Goal: Information Seeking & Learning: Learn about a topic

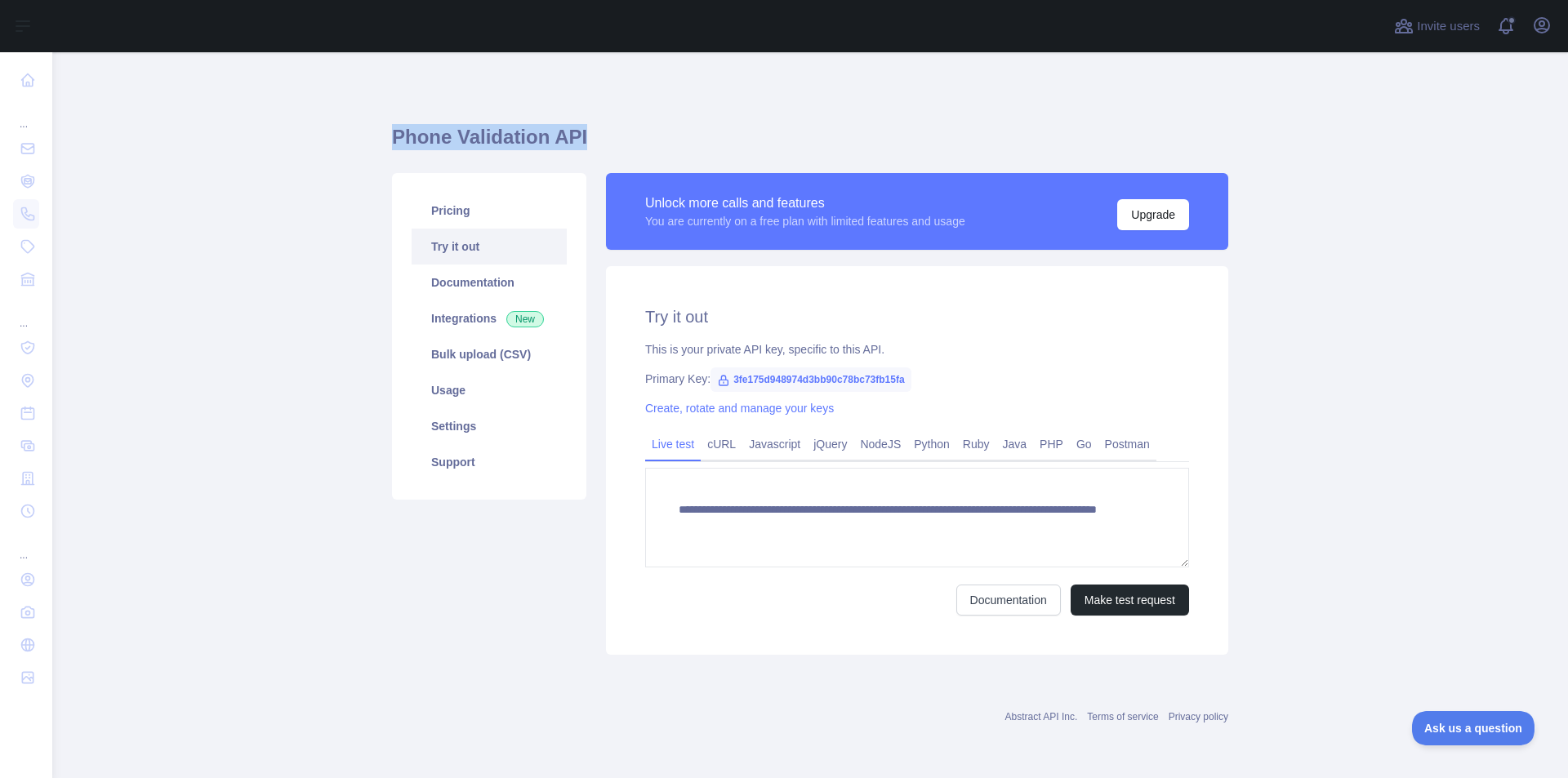
drag, startPoint x: 389, startPoint y: 138, endPoint x: 597, endPoint y: 134, distance: 208.0
click at [597, 134] on main "**********" at bounding box center [810, 415] width 1515 height 726
click at [714, 451] on link "cURL" at bounding box center [722, 444] width 42 height 26
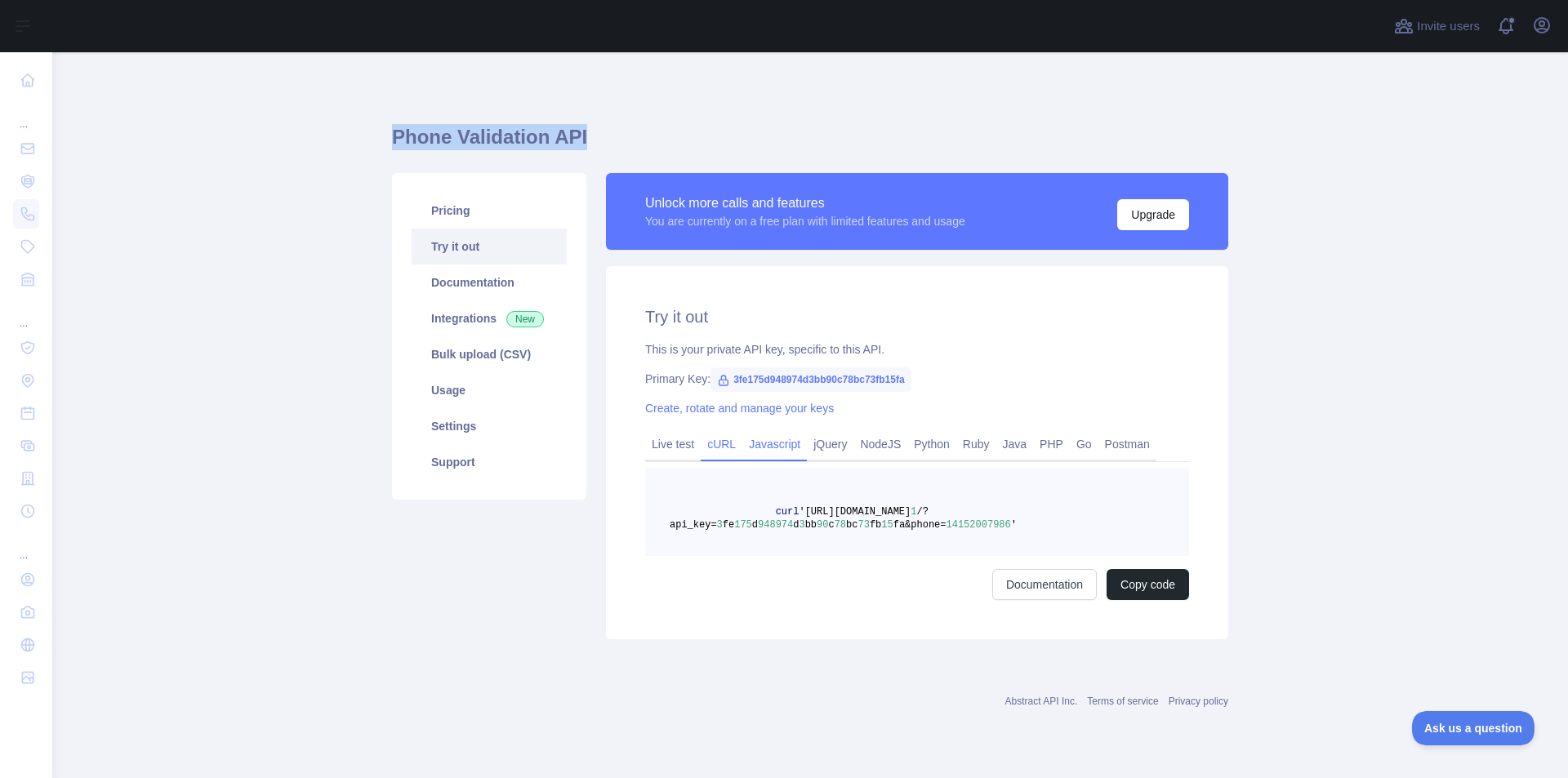
click at [782, 444] on link "Javascript" at bounding box center [774, 444] width 64 height 26
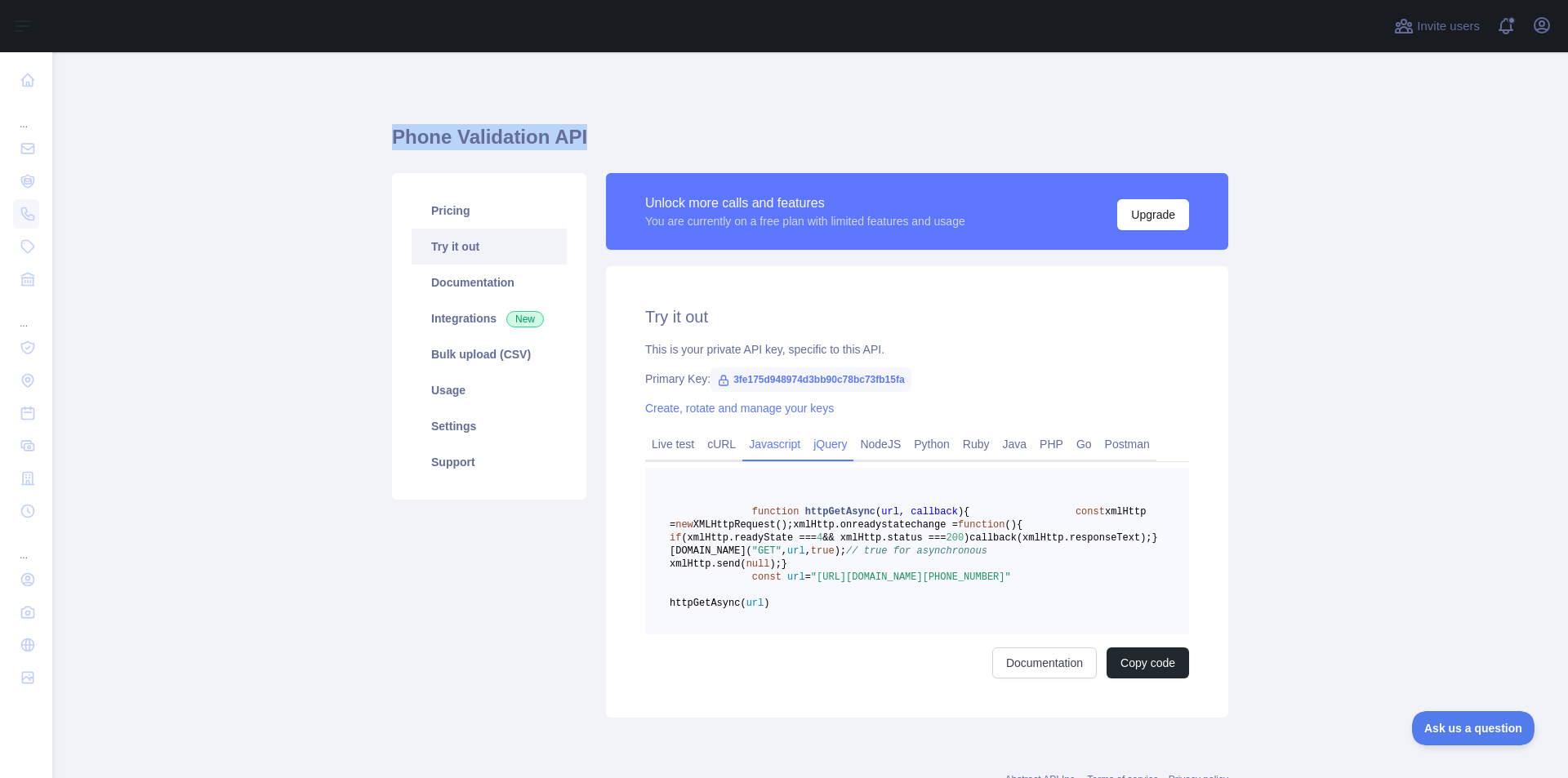
drag, startPoint x: 825, startPoint y: 444, endPoint x: 838, endPoint y: 444, distance: 13.0
click at [826, 444] on link "jQuery" at bounding box center [830, 444] width 47 height 26
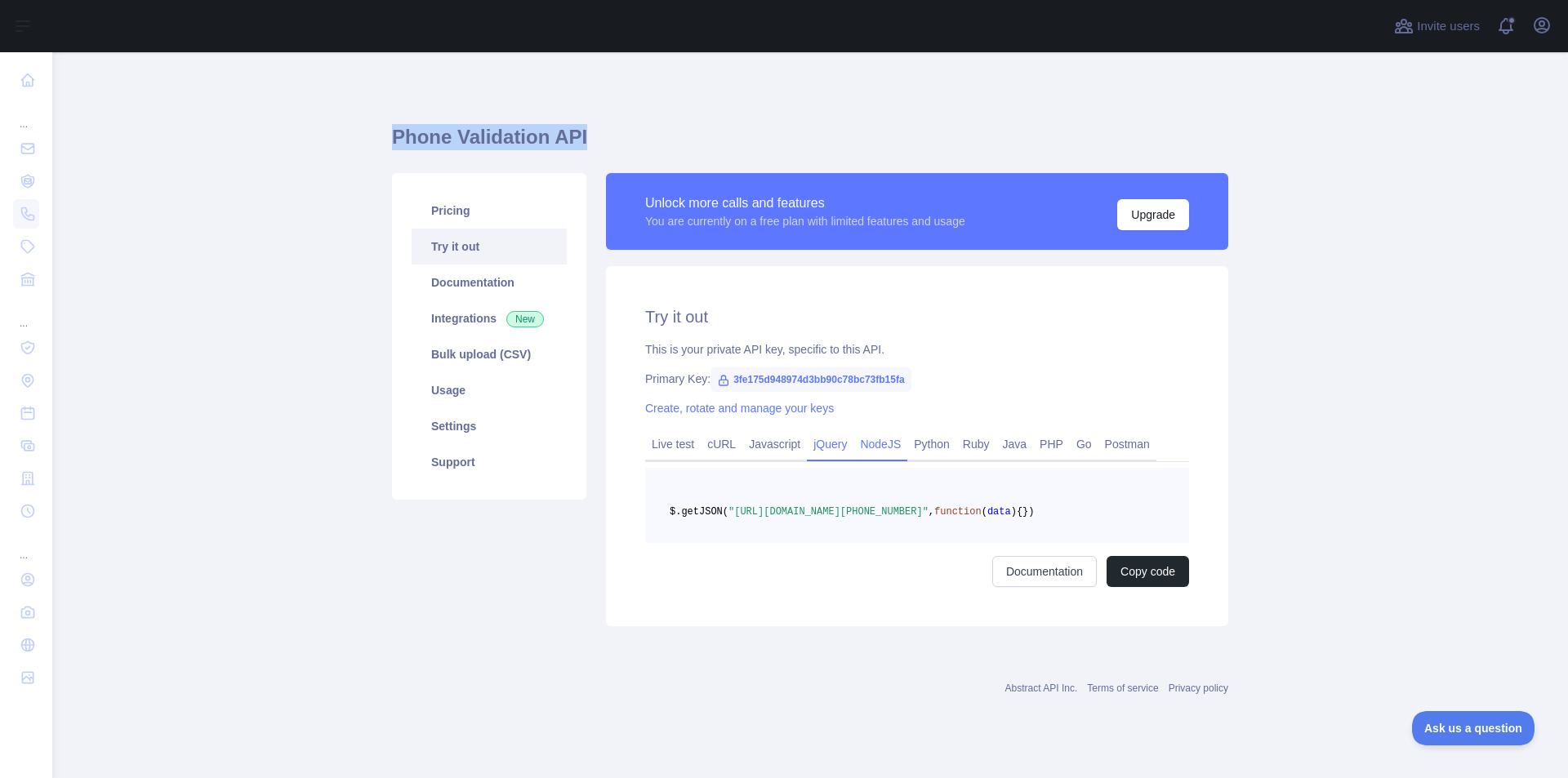
click at [879, 444] on link "NodeJS" at bounding box center [880, 444] width 54 height 26
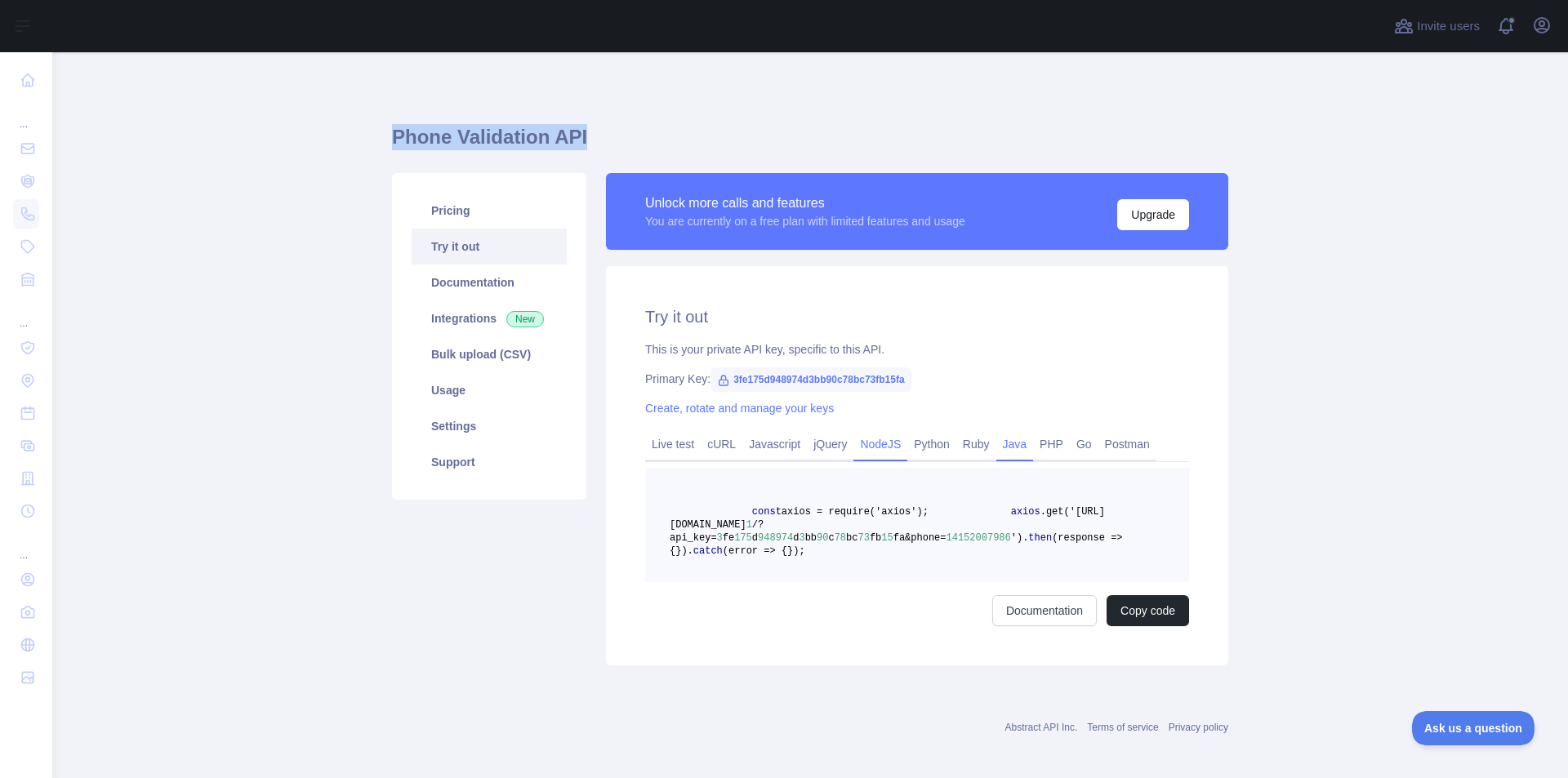
click at [1010, 448] on link "Java" at bounding box center [1015, 444] width 38 height 26
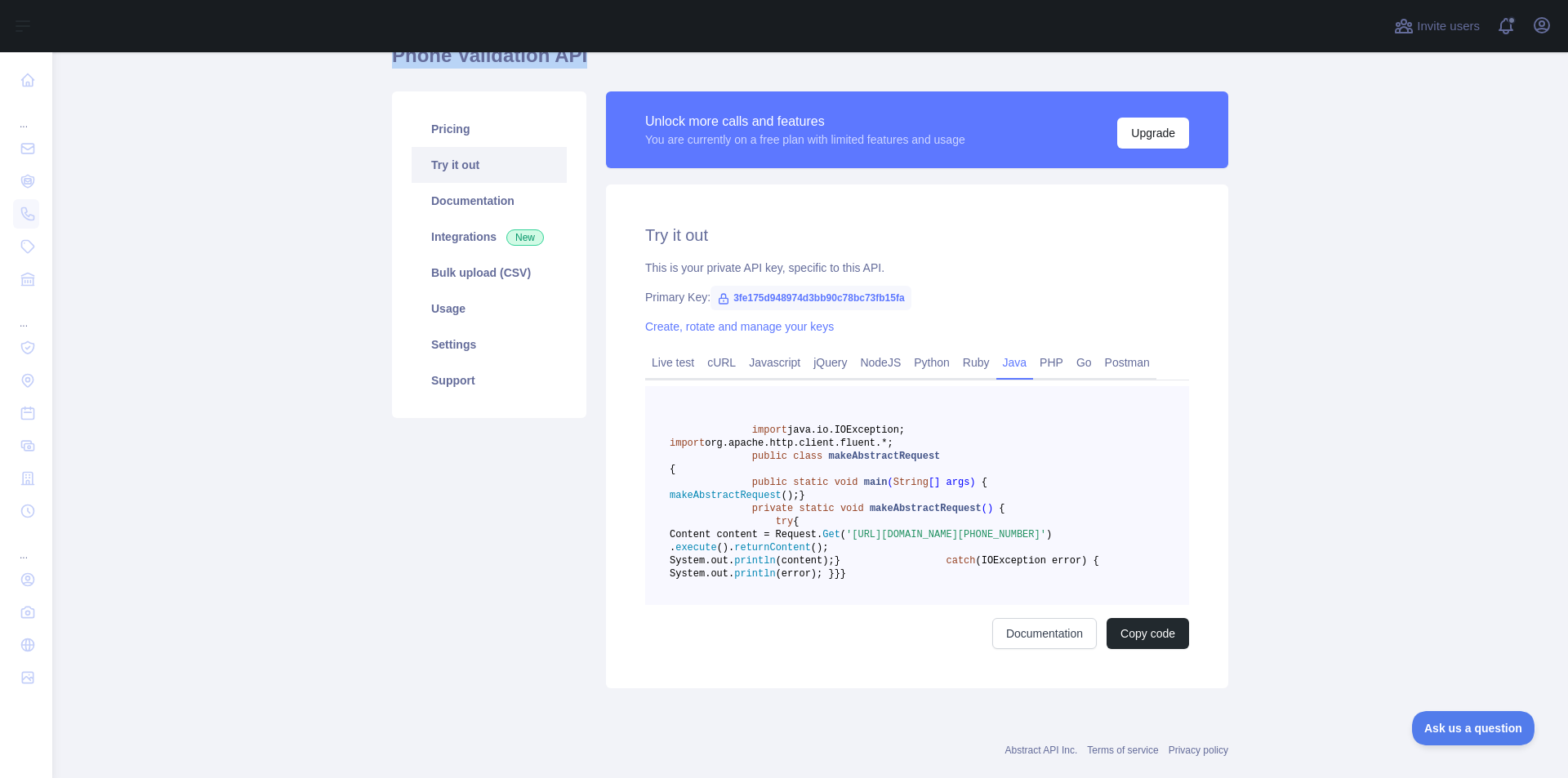
scroll to position [245, 0]
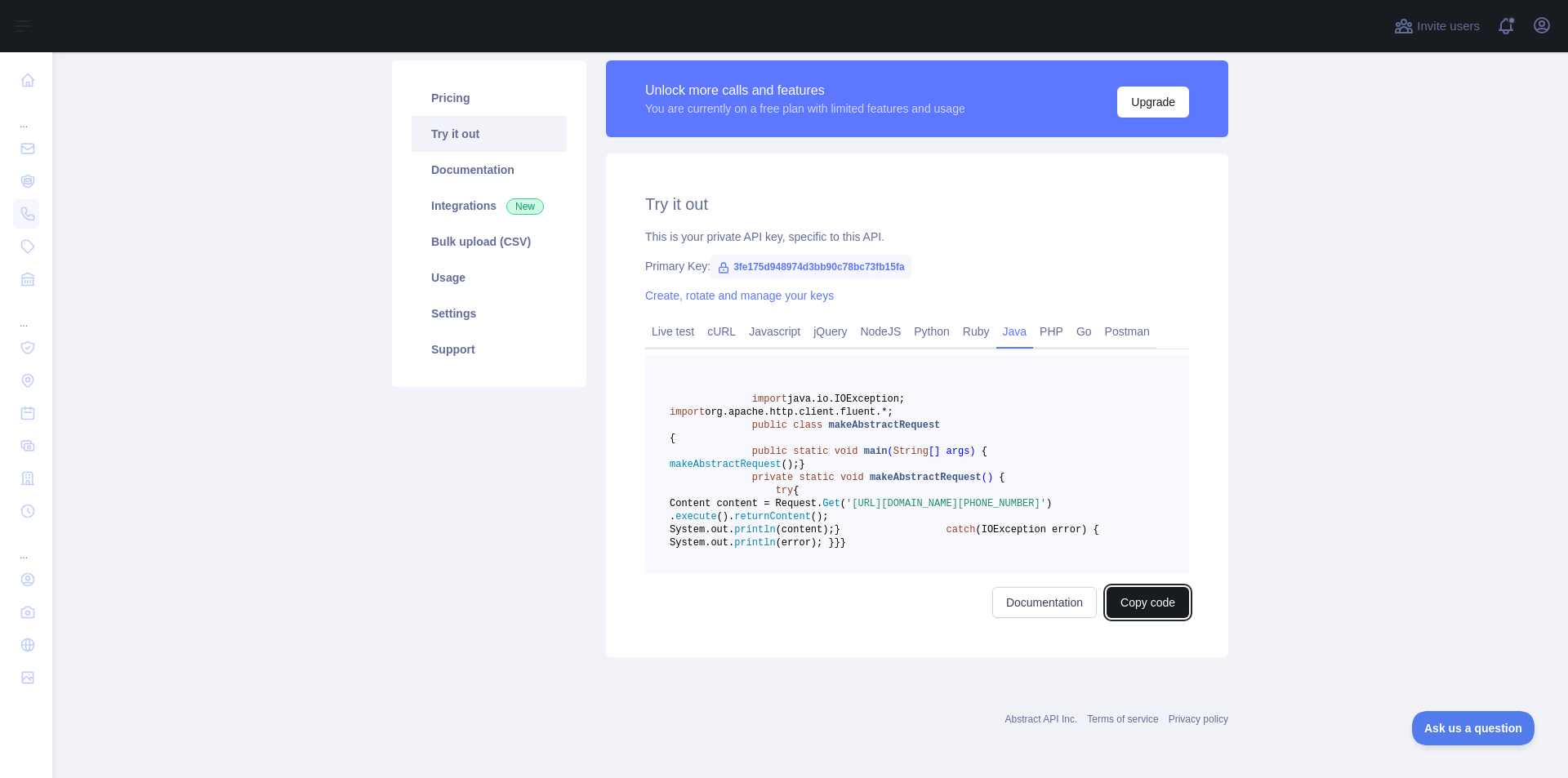
click at [1158, 618] on button "Copy code" at bounding box center [1148, 602] width 82 height 31
click at [1154, 618] on button "Copied" at bounding box center [1158, 602] width 63 height 31
click at [907, 420] on pre "import java.io.IOException; import org.apache.http.client.fluent.*; public clas…" at bounding box center [917, 464] width 544 height 219
click at [1159, 618] on button "Copied" at bounding box center [1158, 602] width 63 height 31
drag, startPoint x: 727, startPoint y: 132, endPoint x: 908, endPoint y: 138, distance: 181.1
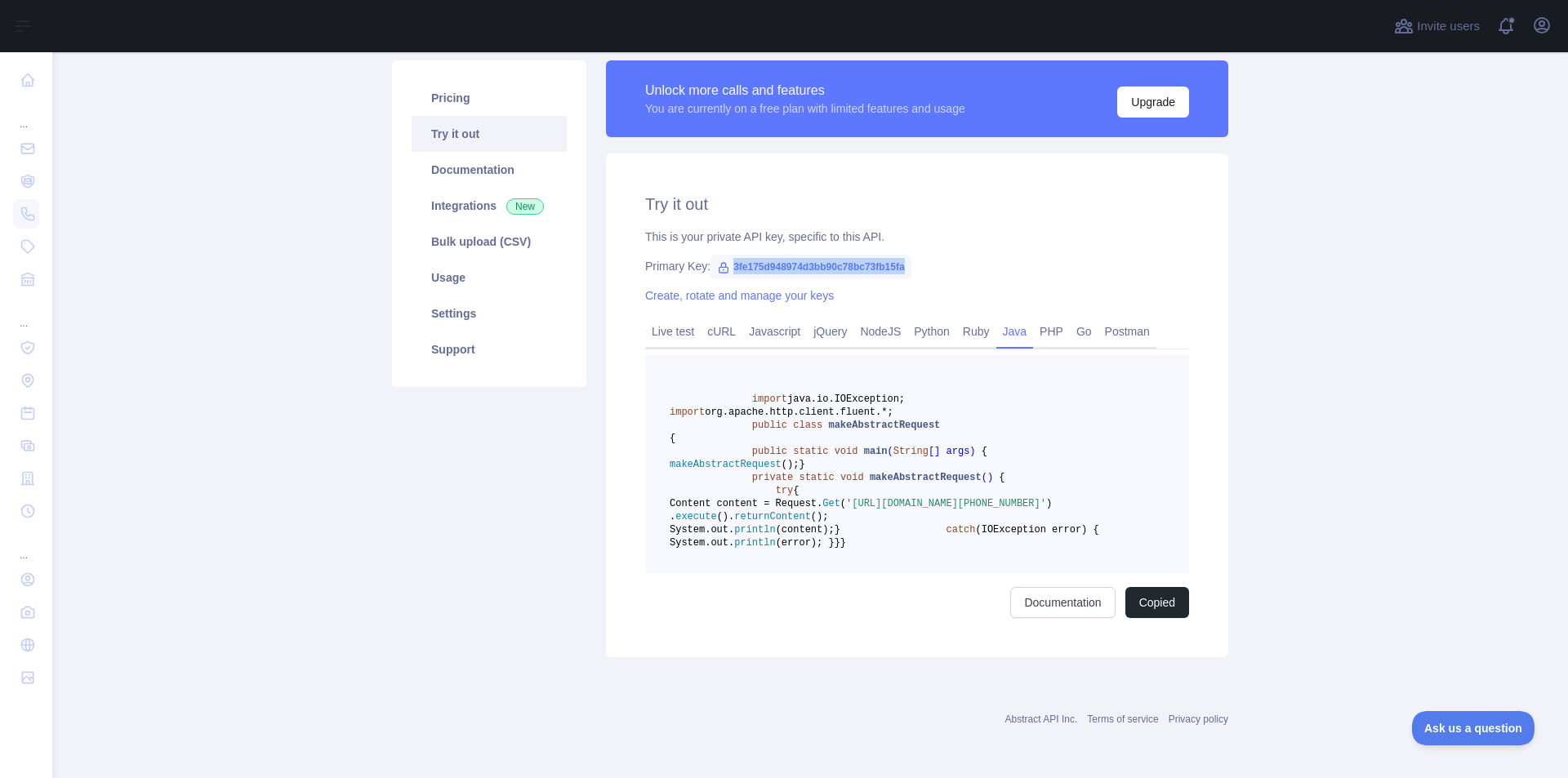
click at [908, 258] on div "Primary Key: 3fe175d948974d3bb90c78bc73fb15fa" at bounding box center [917, 266] width 544 height 16
copy span "3fe175d948974d3bb90c78bc73fb15fa"
click at [860, 154] on div "Try it out This is your private API key, specific to this API. Primary Key: 3fe…" at bounding box center [917, 405] width 622 height 503
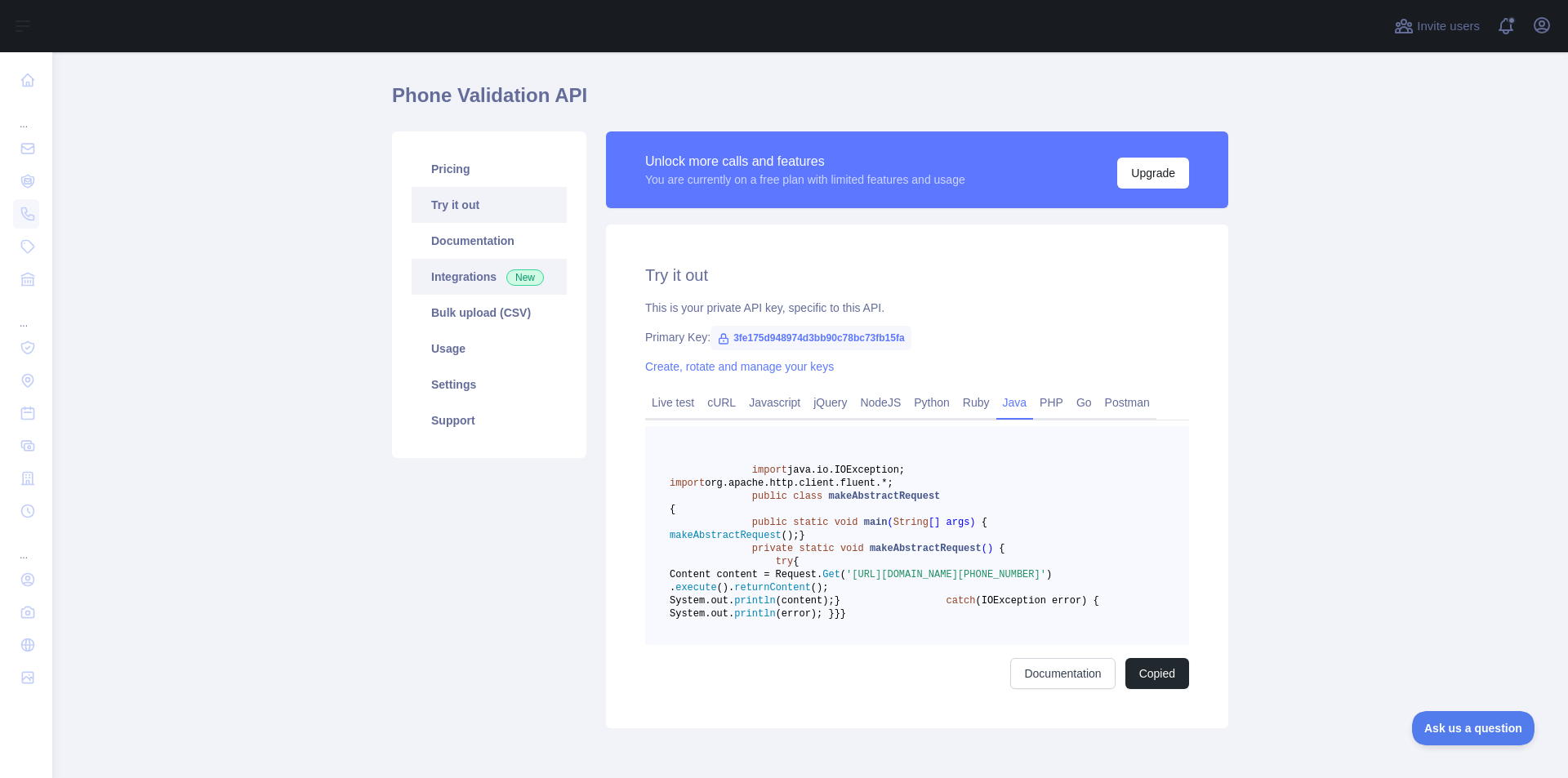
scroll to position [0, 0]
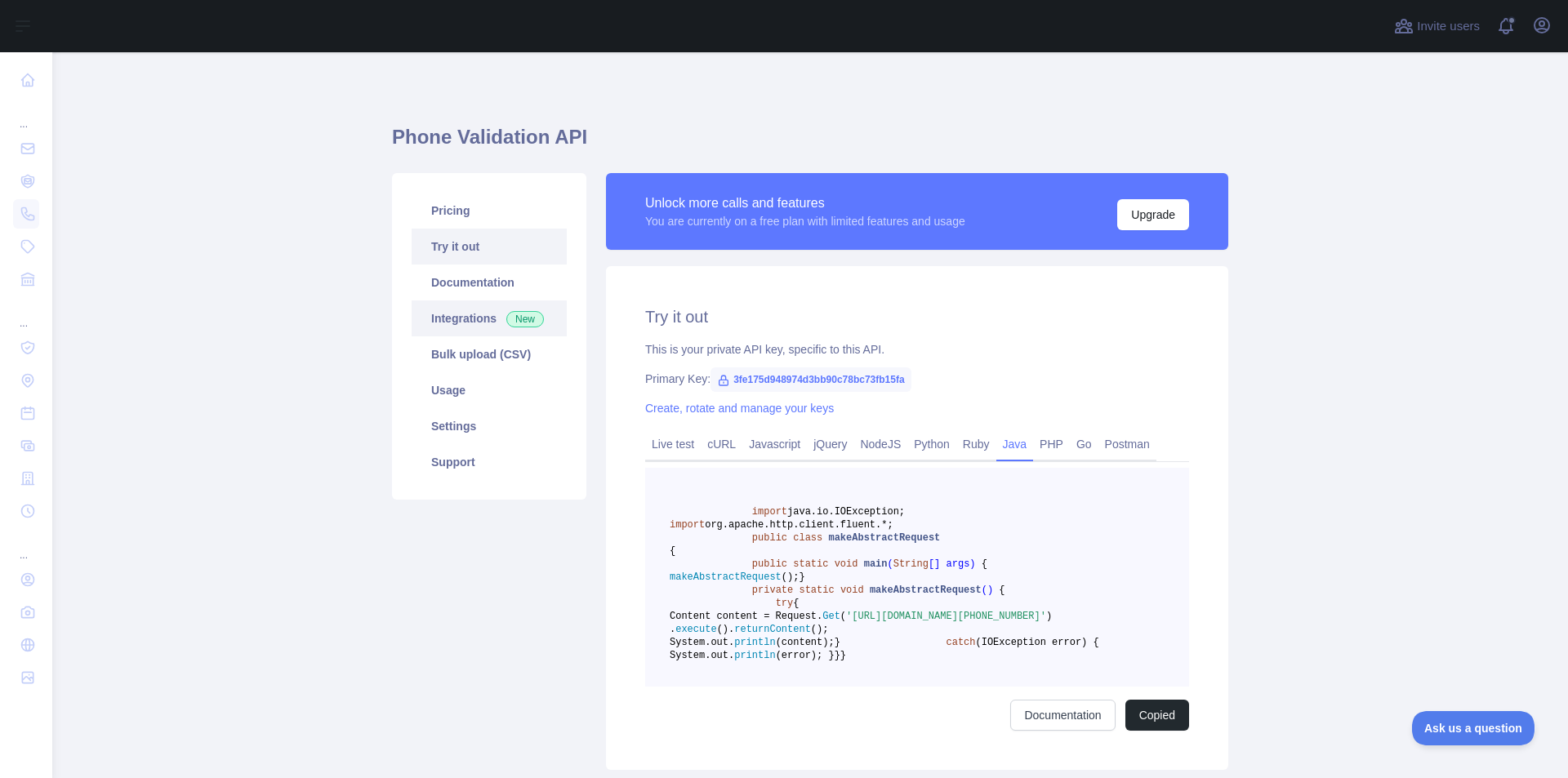
click at [431, 323] on link "Integrations New" at bounding box center [489, 318] width 156 height 36
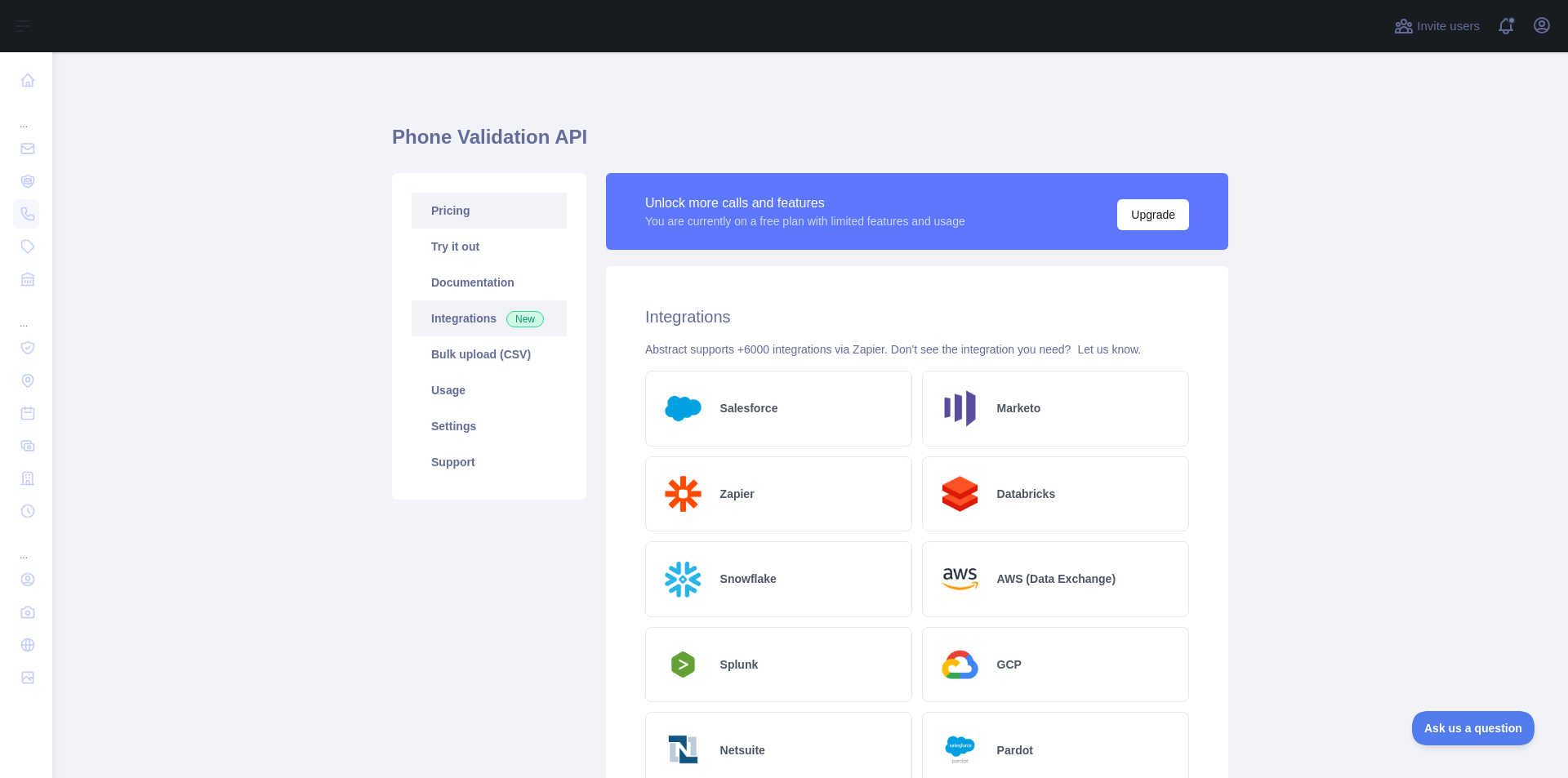
click at [441, 209] on link "Pricing" at bounding box center [489, 210] width 156 height 36
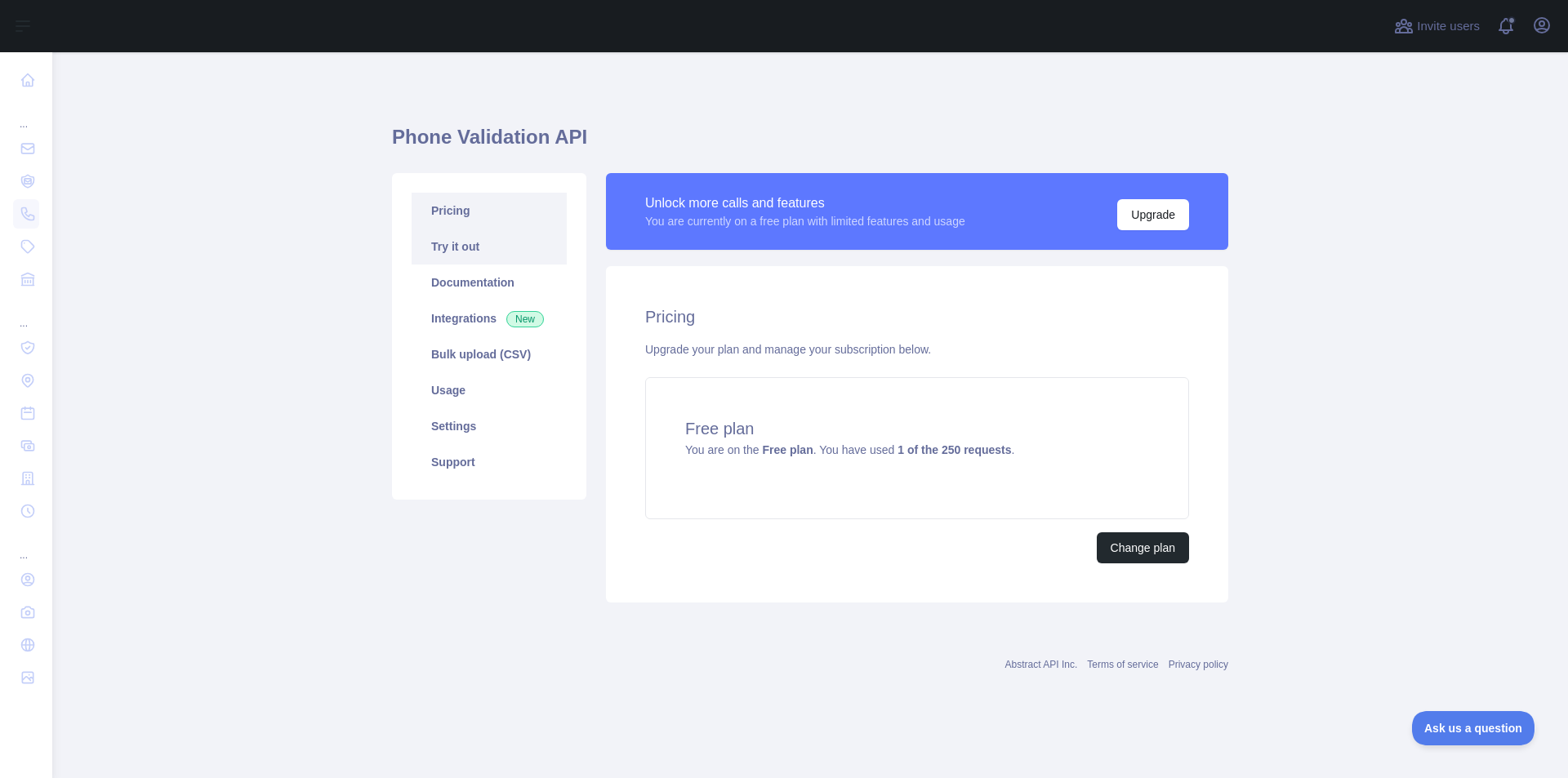
click at [462, 242] on link "Try it out" at bounding box center [489, 247] width 156 height 36
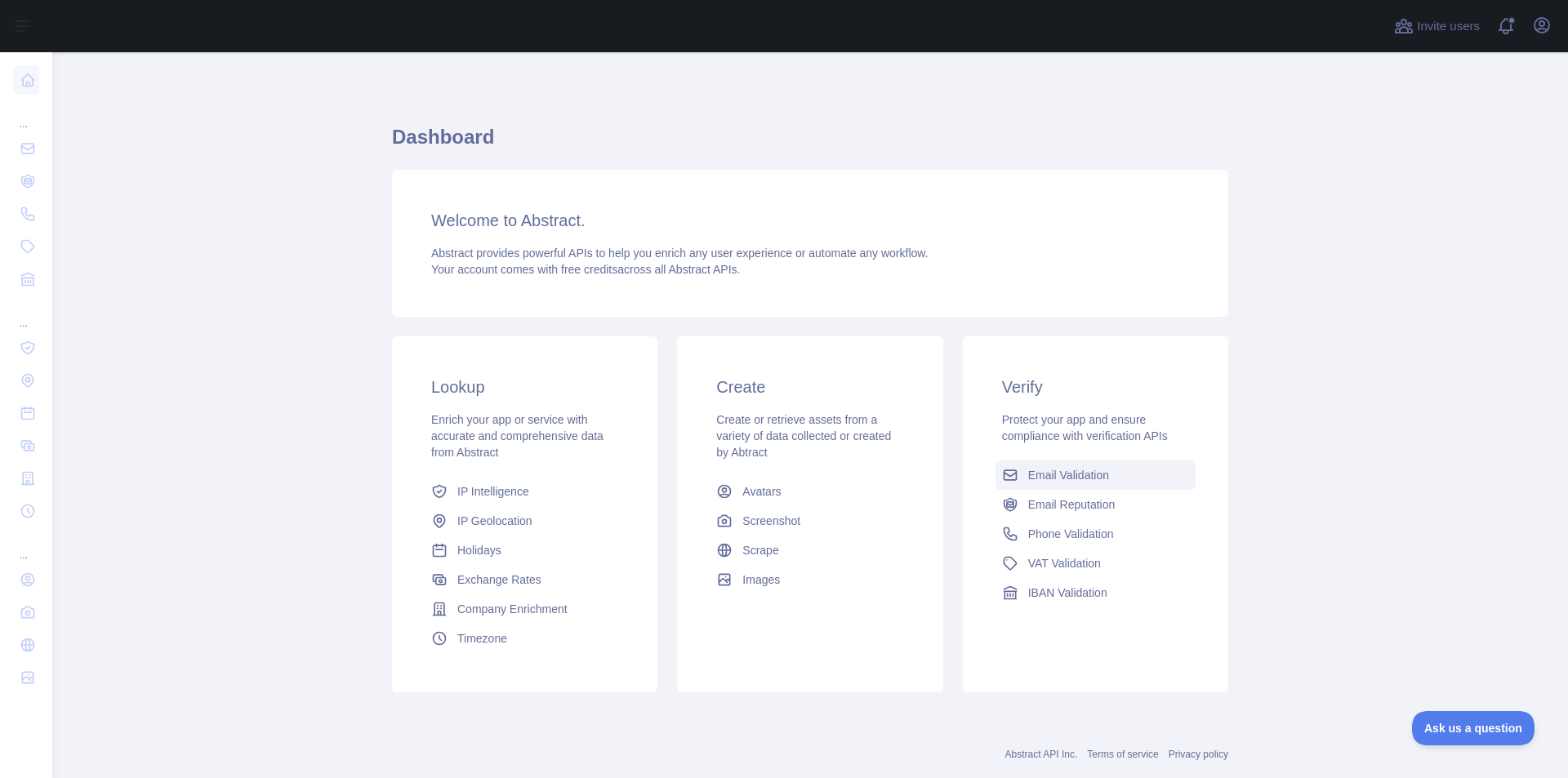
click at [1050, 471] on span "Email Validation" at bounding box center [1068, 475] width 81 height 16
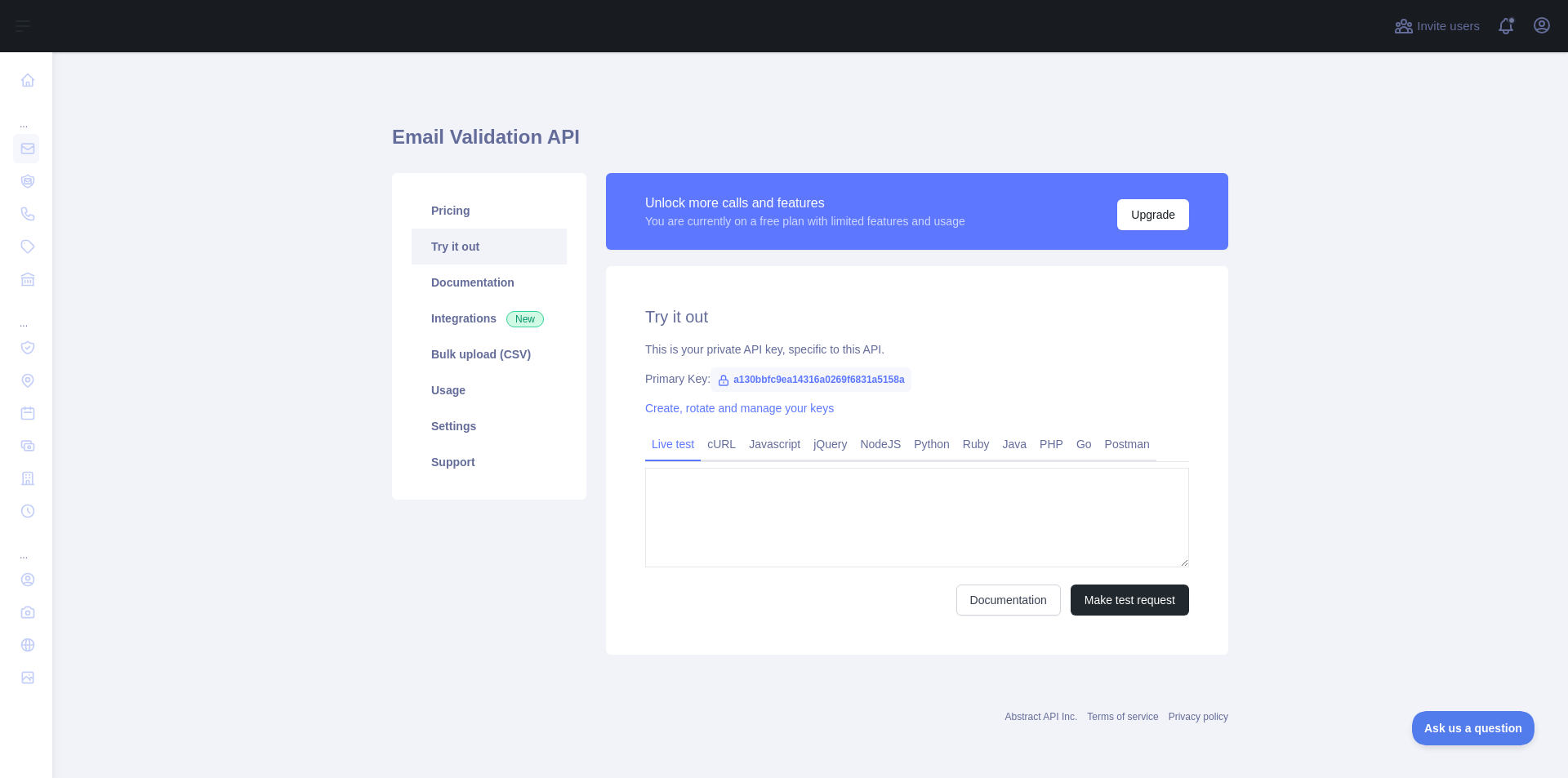
type textarea "**********"
click at [1400, 488] on main "**********" at bounding box center [810, 415] width 1515 height 726
click at [1019, 451] on link "Java" at bounding box center [1015, 444] width 38 height 26
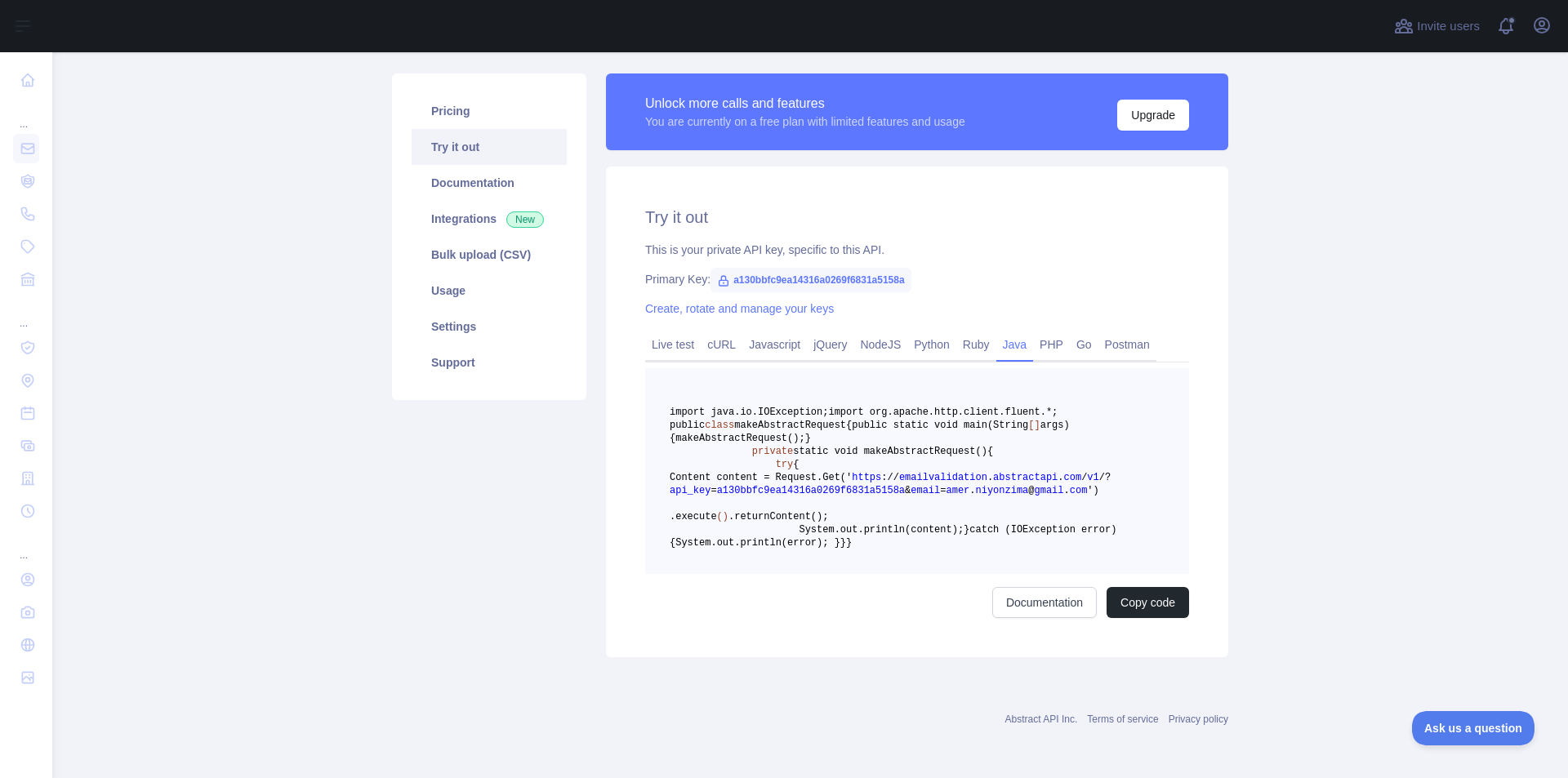
scroll to position [245, 0]
click at [1133, 618] on button "Copy code" at bounding box center [1148, 602] width 82 height 31
click at [1168, 618] on button "Copied" at bounding box center [1158, 602] width 63 height 31
click at [1162, 618] on button "Copied" at bounding box center [1158, 602] width 63 height 31
drag, startPoint x: 728, startPoint y: 140, endPoint x: 891, endPoint y: 122, distance: 164.0
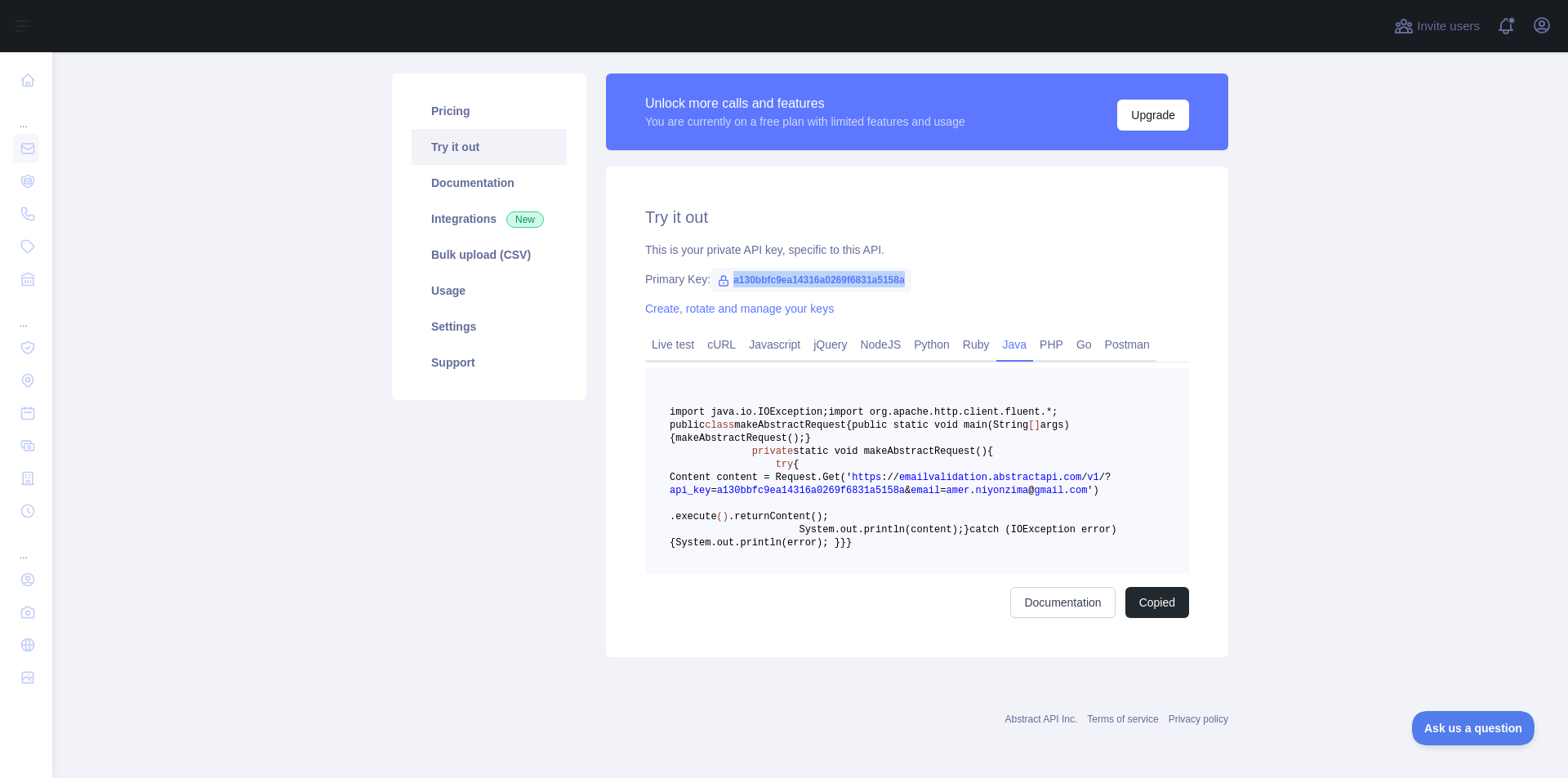
click at [895, 268] on span "a130bbfc9ea14316a0269f6831a5158a" at bounding box center [811, 279] width 201 height 25
copy span "a130bbfc9ea14316a0269f6831a5158"
drag, startPoint x: 809, startPoint y: 119, endPoint x: 801, endPoint y: 123, distance: 8.9
click at [807, 167] on div "Try it out This is your private API key, specific to this API. Primary Key: a13…" at bounding box center [917, 411] width 622 height 491
click at [768, 268] on span "a130bbfc9ea14316a0269f6831a5158a" at bounding box center [811, 279] width 201 height 25
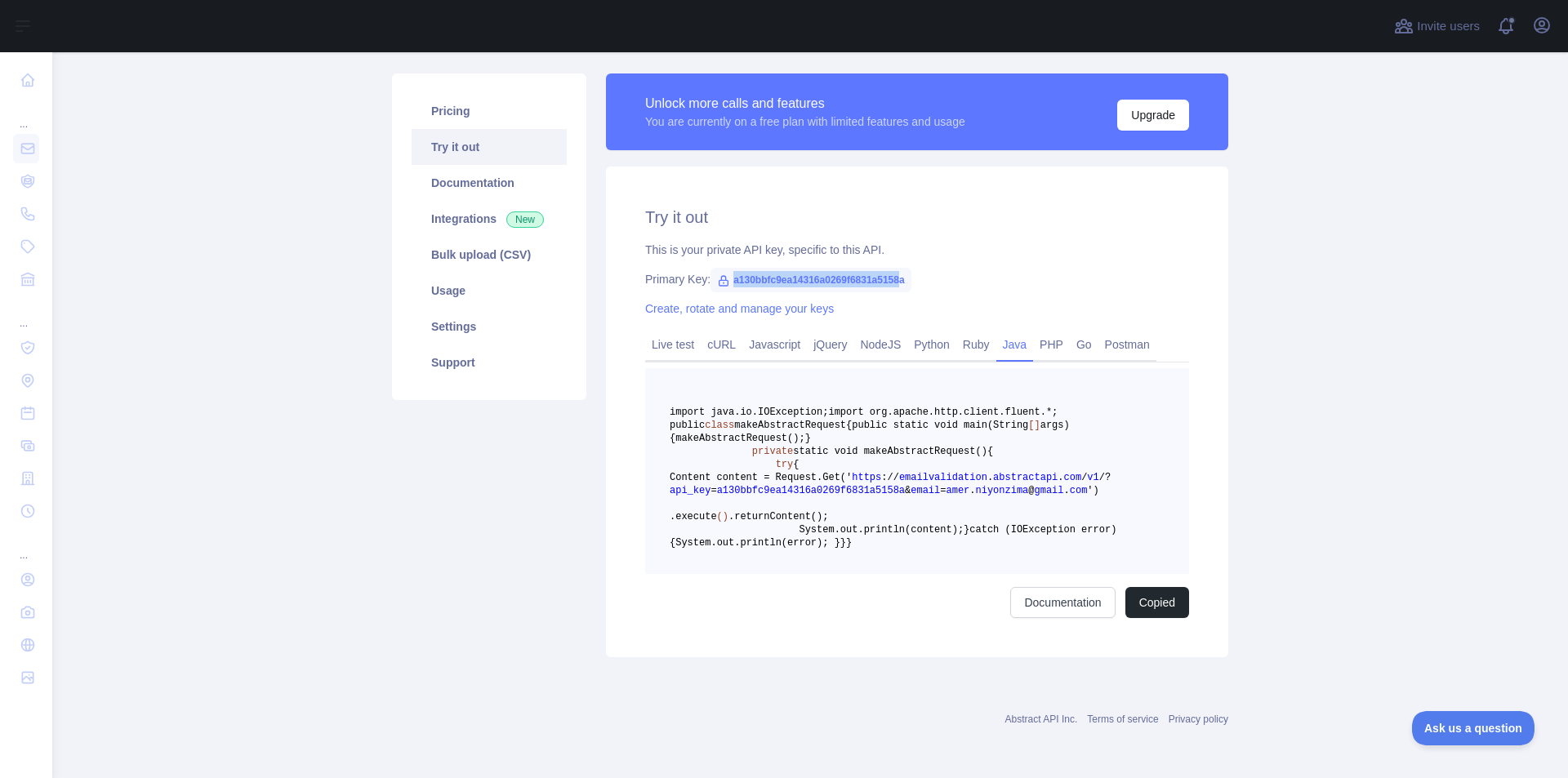
click at [728, 268] on span "a130bbfc9ea14316a0269f6831a5158a" at bounding box center [811, 279] width 201 height 25
click at [890, 268] on span "a130bbfc9ea14316a0269f6831a5158a" at bounding box center [811, 279] width 201 height 25
click at [894, 268] on span "a130bbfc9ea14316a0269f6831a5158a" at bounding box center [811, 279] width 201 height 25
click at [898, 268] on span "a130bbfc9ea14316a0269f6831a5158a" at bounding box center [811, 279] width 201 height 25
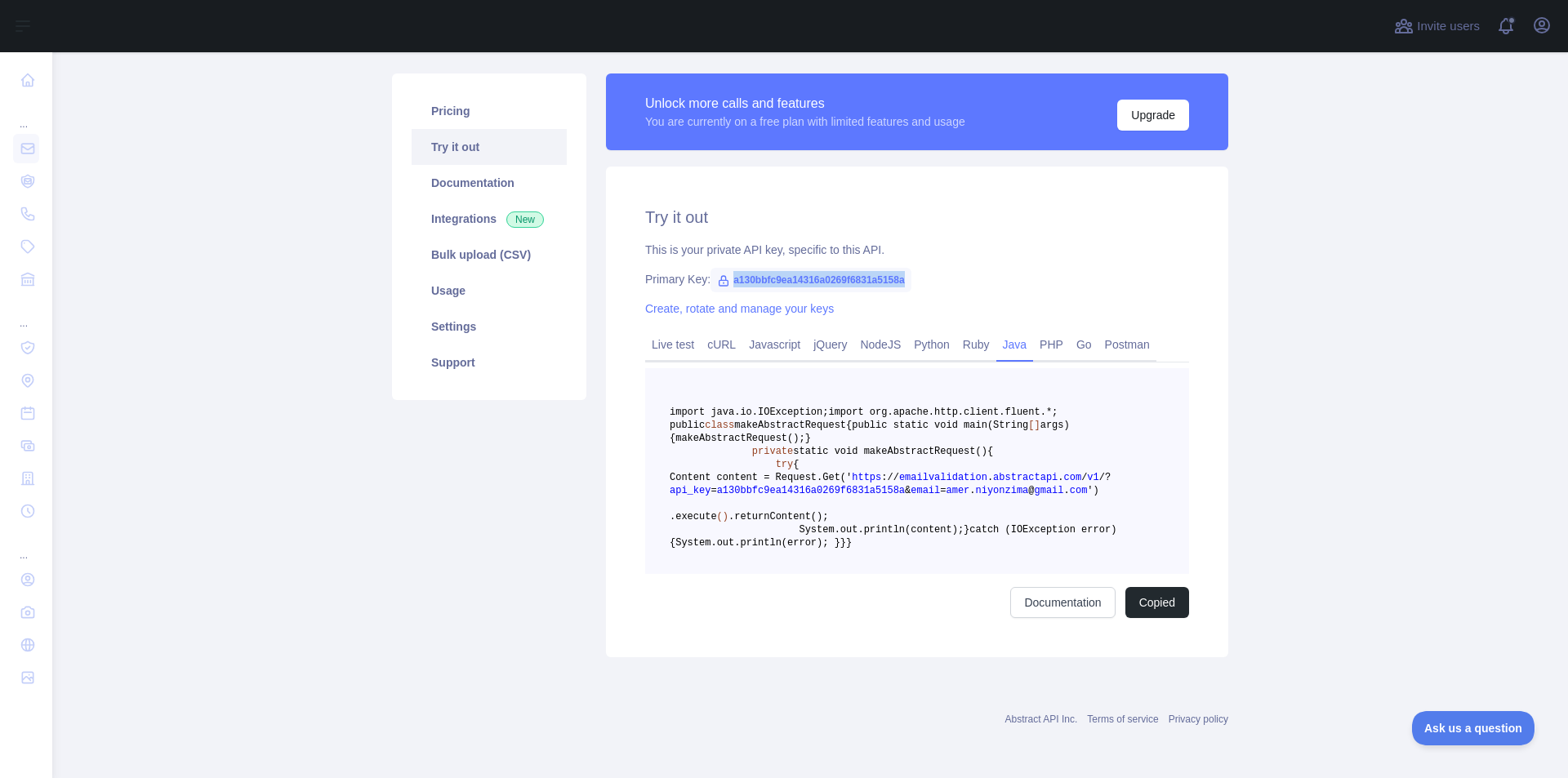
drag, startPoint x: 897, startPoint y: 135, endPoint x: 725, endPoint y: 119, distance: 172.7
click at [725, 167] on div "Try it out This is your private API key, specific to this API. Primary Key: a13…" at bounding box center [917, 411] width 622 height 491
copy span "a130bbfc9ea14316a0269f6831a5158a"
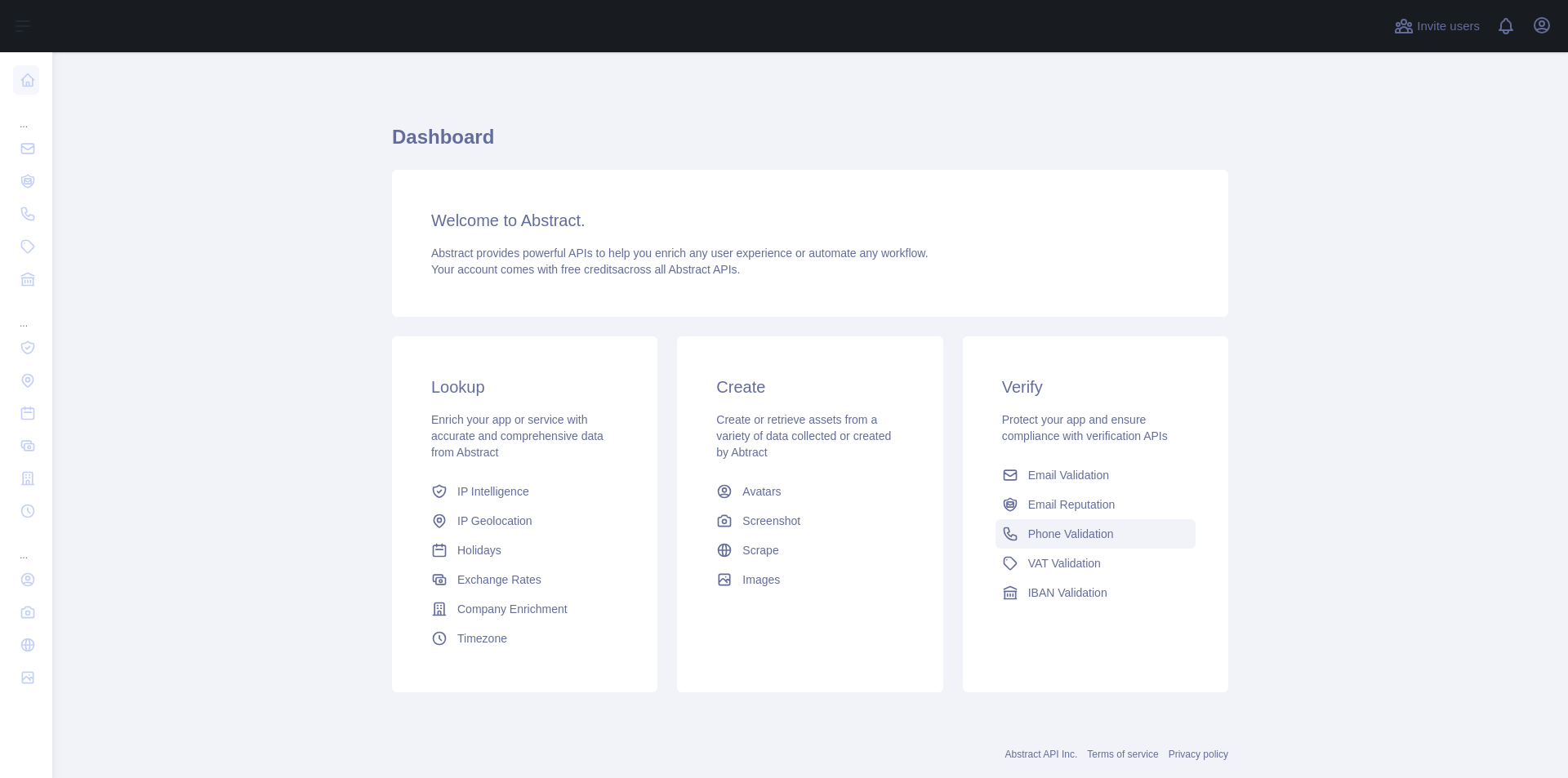
click at [1061, 533] on span "Phone Validation" at bounding box center [1070, 534] width 86 height 16
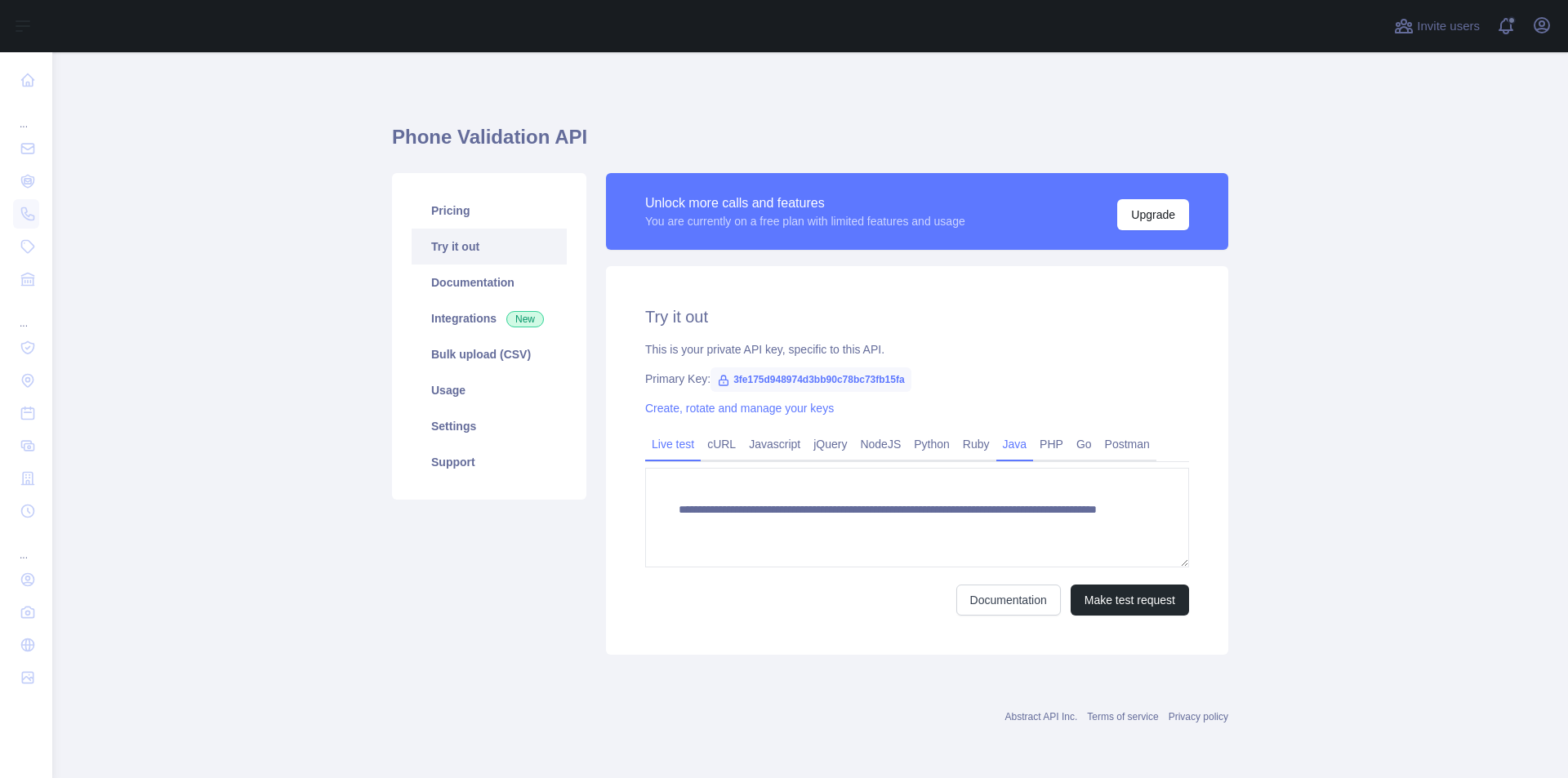
click at [1015, 445] on link "Java" at bounding box center [1015, 444] width 38 height 26
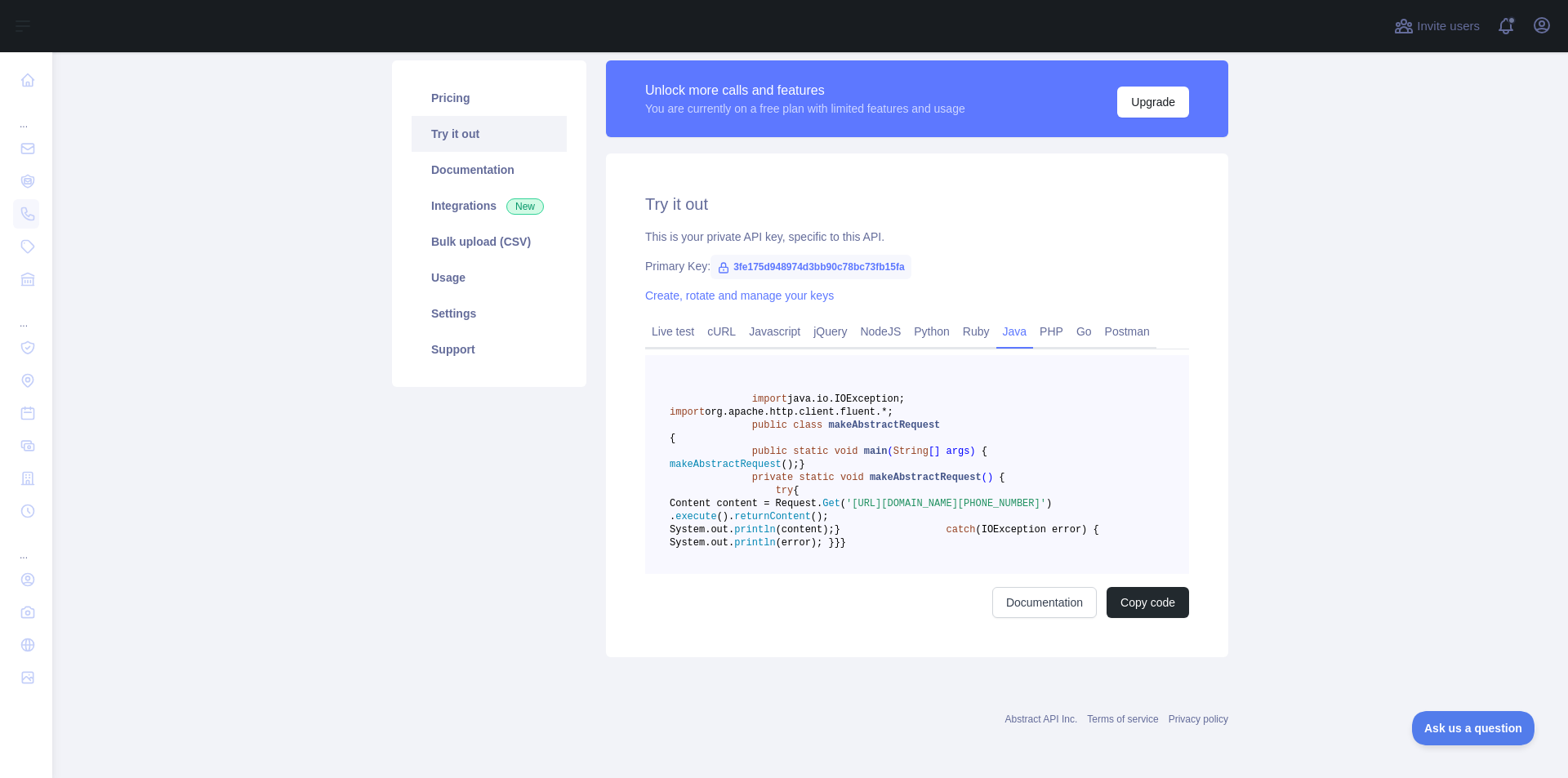
scroll to position [164, 0]
click at [451, 260] on link "Usage" at bounding box center [489, 278] width 156 height 36
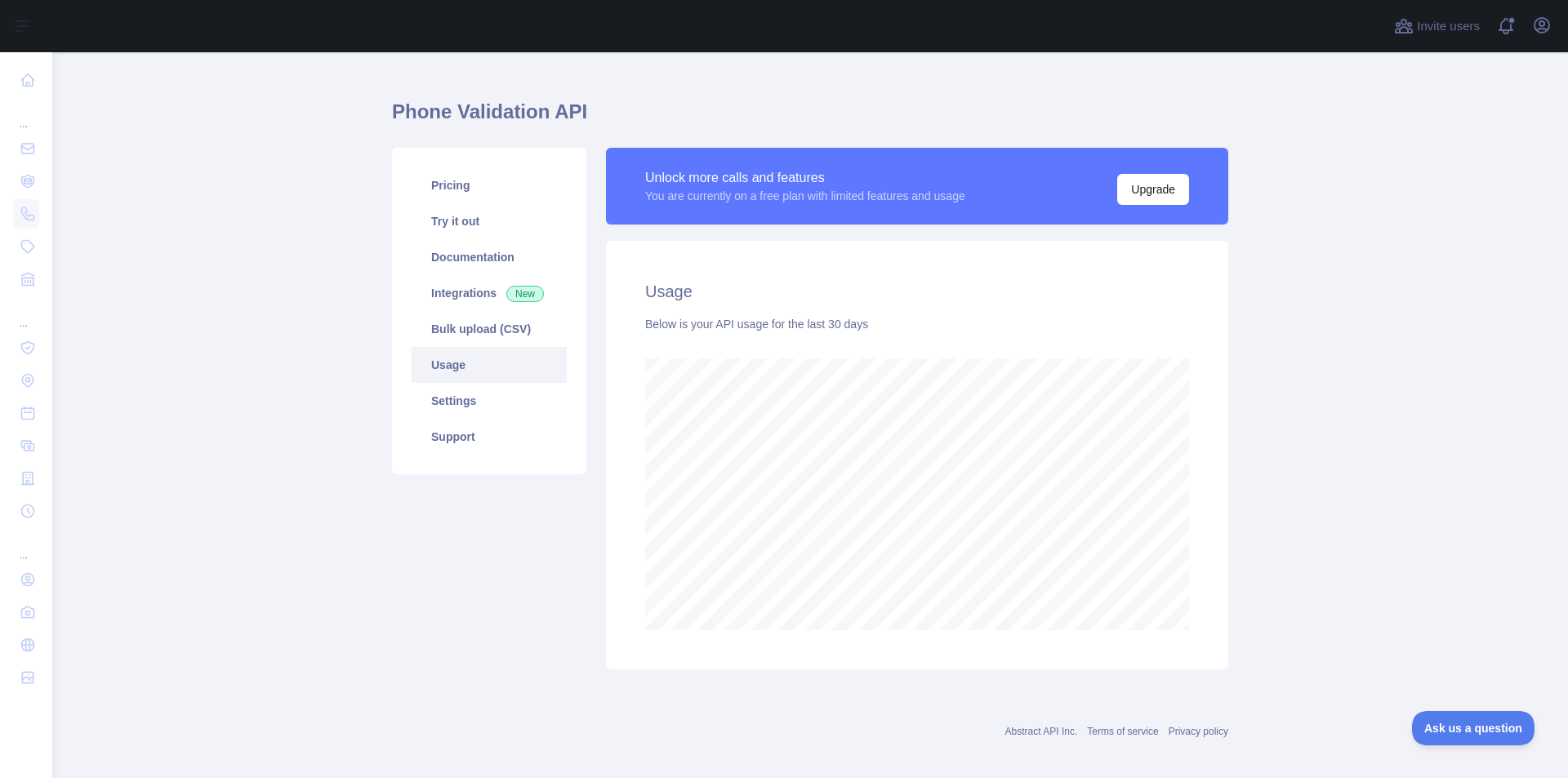
scroll to position [38, 0]
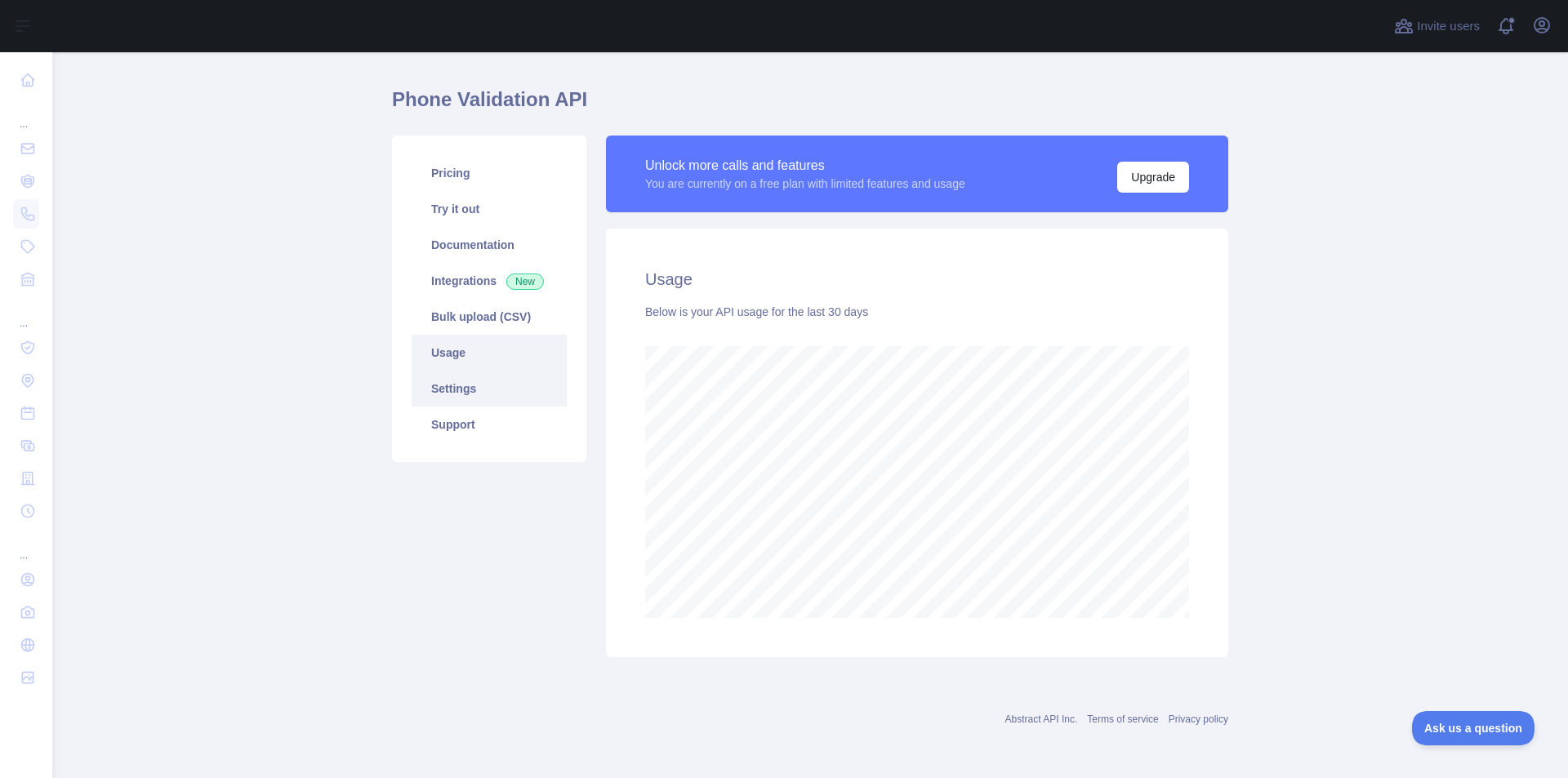
click at [456, 396] on link "Settings" at bounding box center [489, 389] width 156 height 36
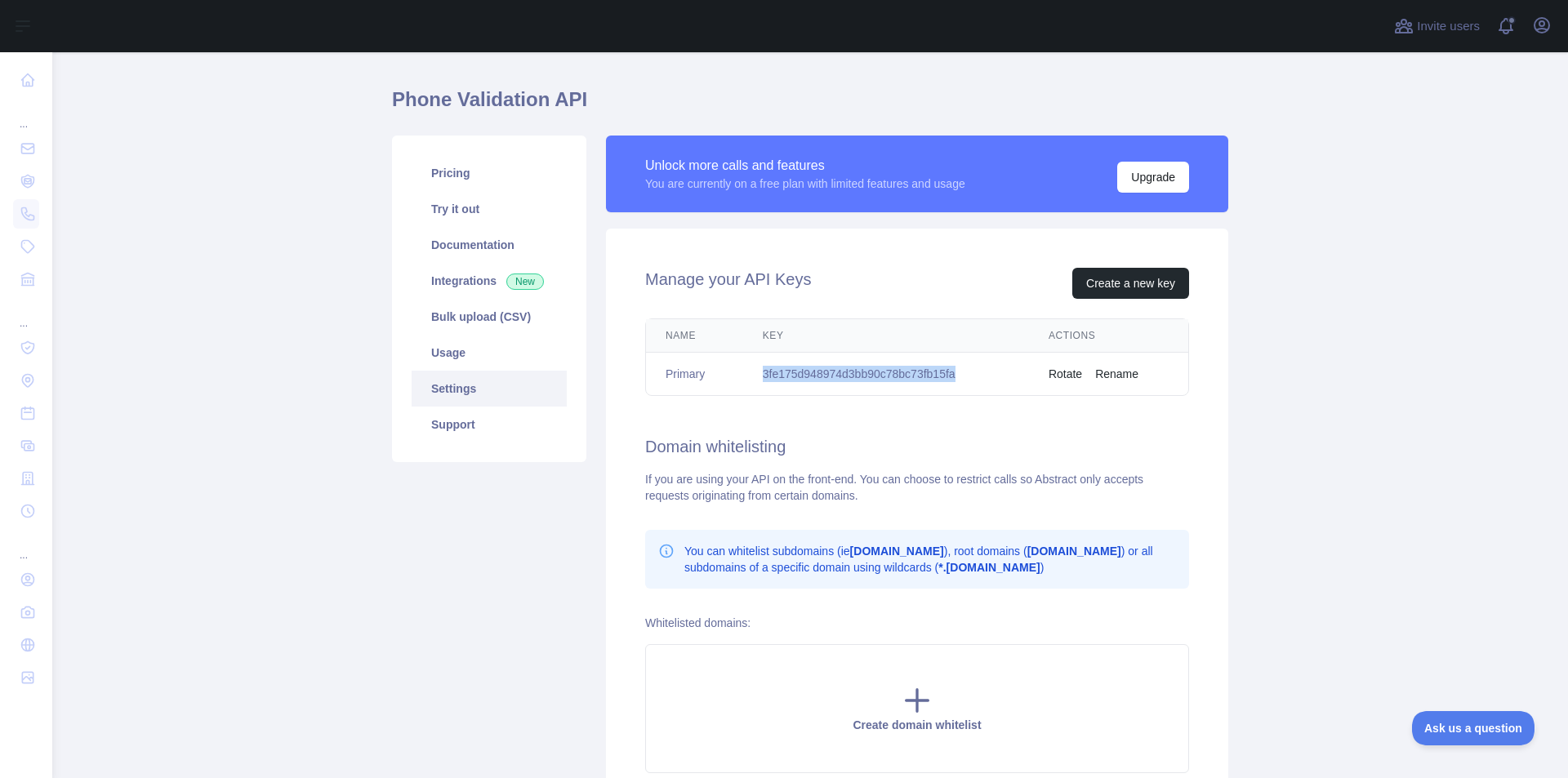
drag, startPoint x: 963, startPoint y: 374, endPoint x: 761, endPoint y: 366, distance: 202.2
click at [761, 366] on td "3fe175d948974d3bb90c78bc73fb15fa" at bounding box center [886, 375] width 285 height 44
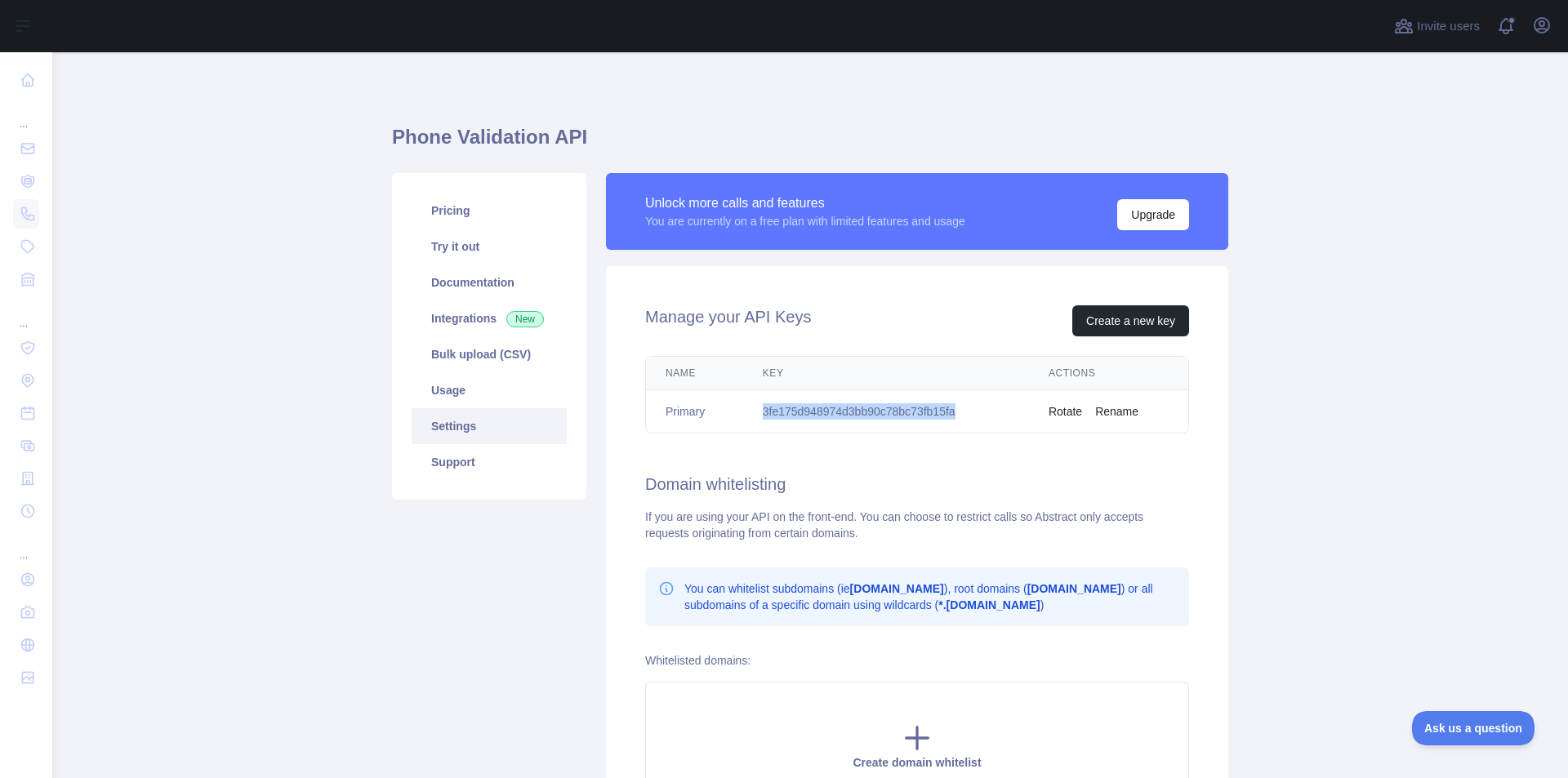
click at [743, 403] on td "3fe175d948974d3bb90c78bc73fb15fa" at bounding box center [886, 412] width 285 height 44
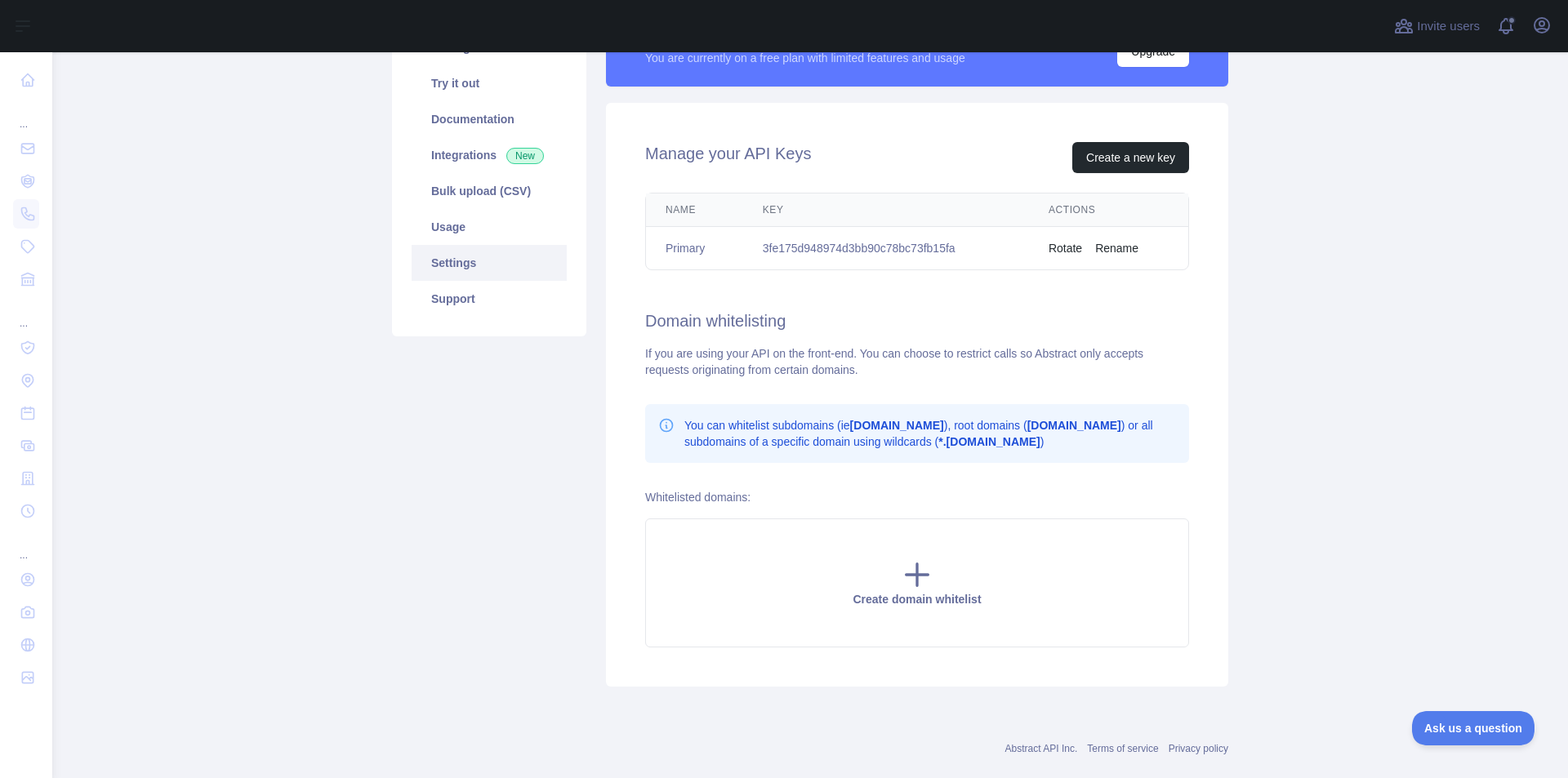
scroll to position [81, 0]
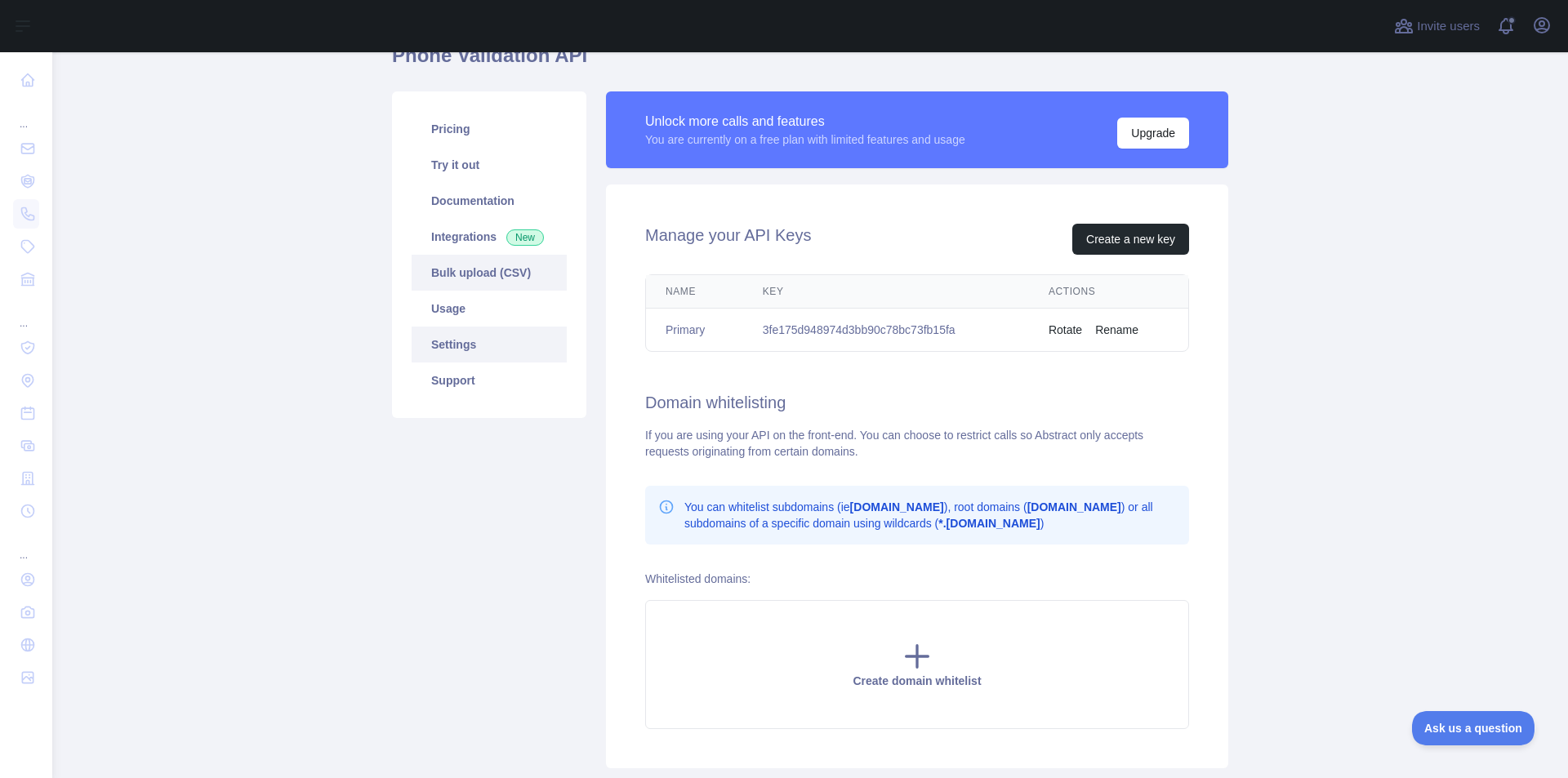
click at [475, 277] on link "Bulk upload (CSV)" at bounding box center [489, 273] width 156 height 36
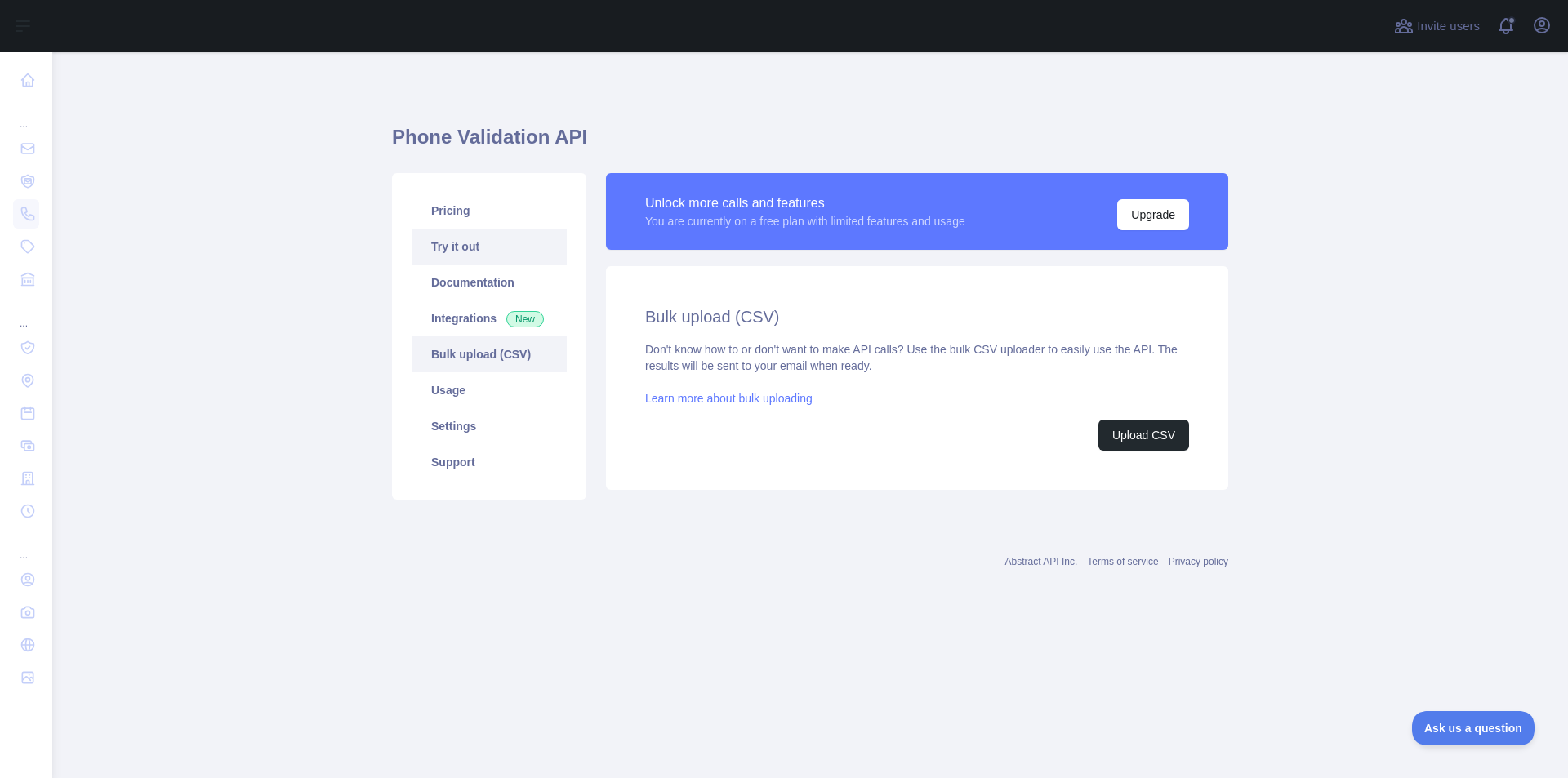
click at [481, 254] on link "Try it out" at bounding box center [489, 247] width 156 height 36
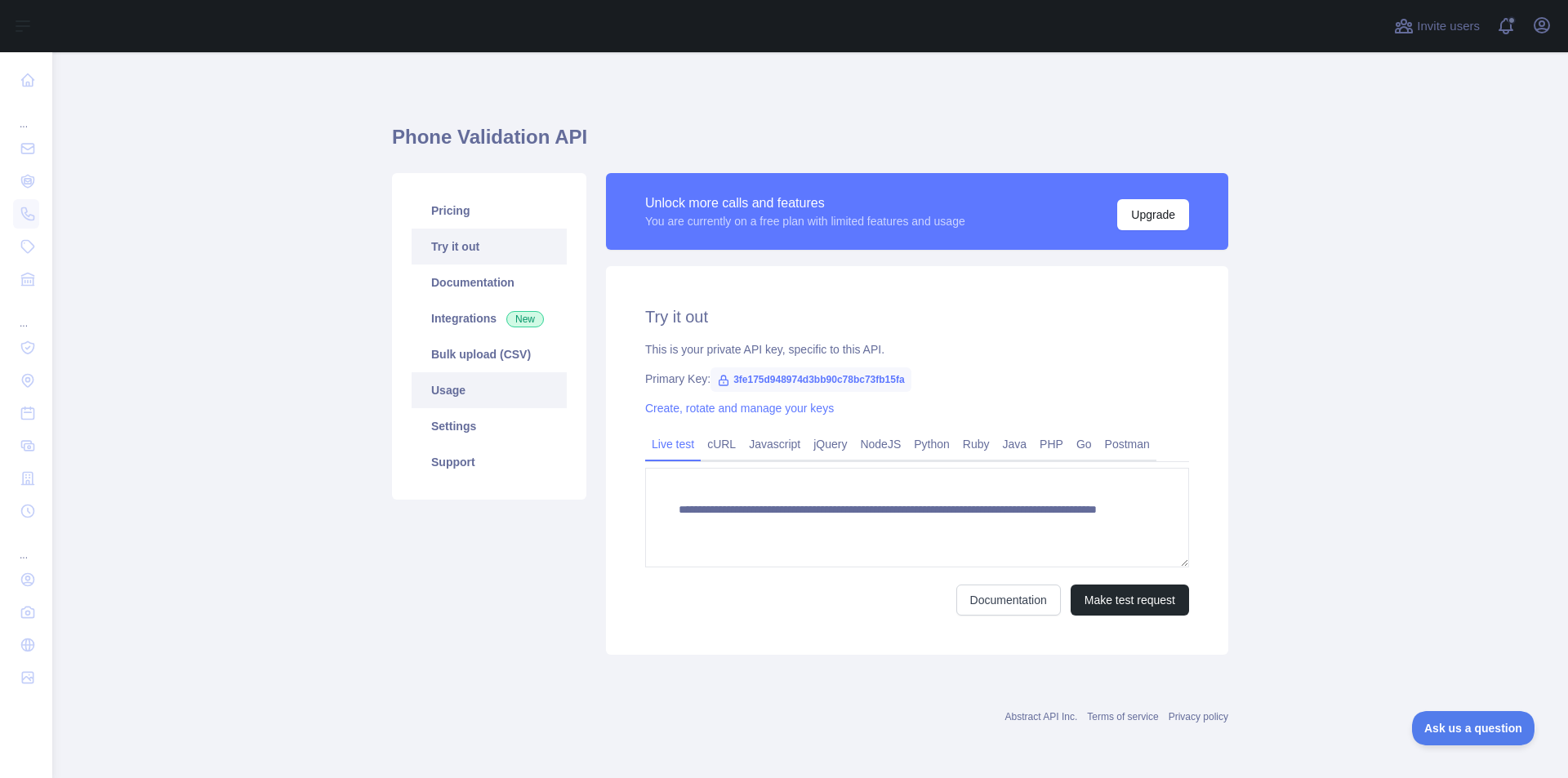
click at [513, 405] on link "Usage" at bounding box center [489, 390] width 156 height 36
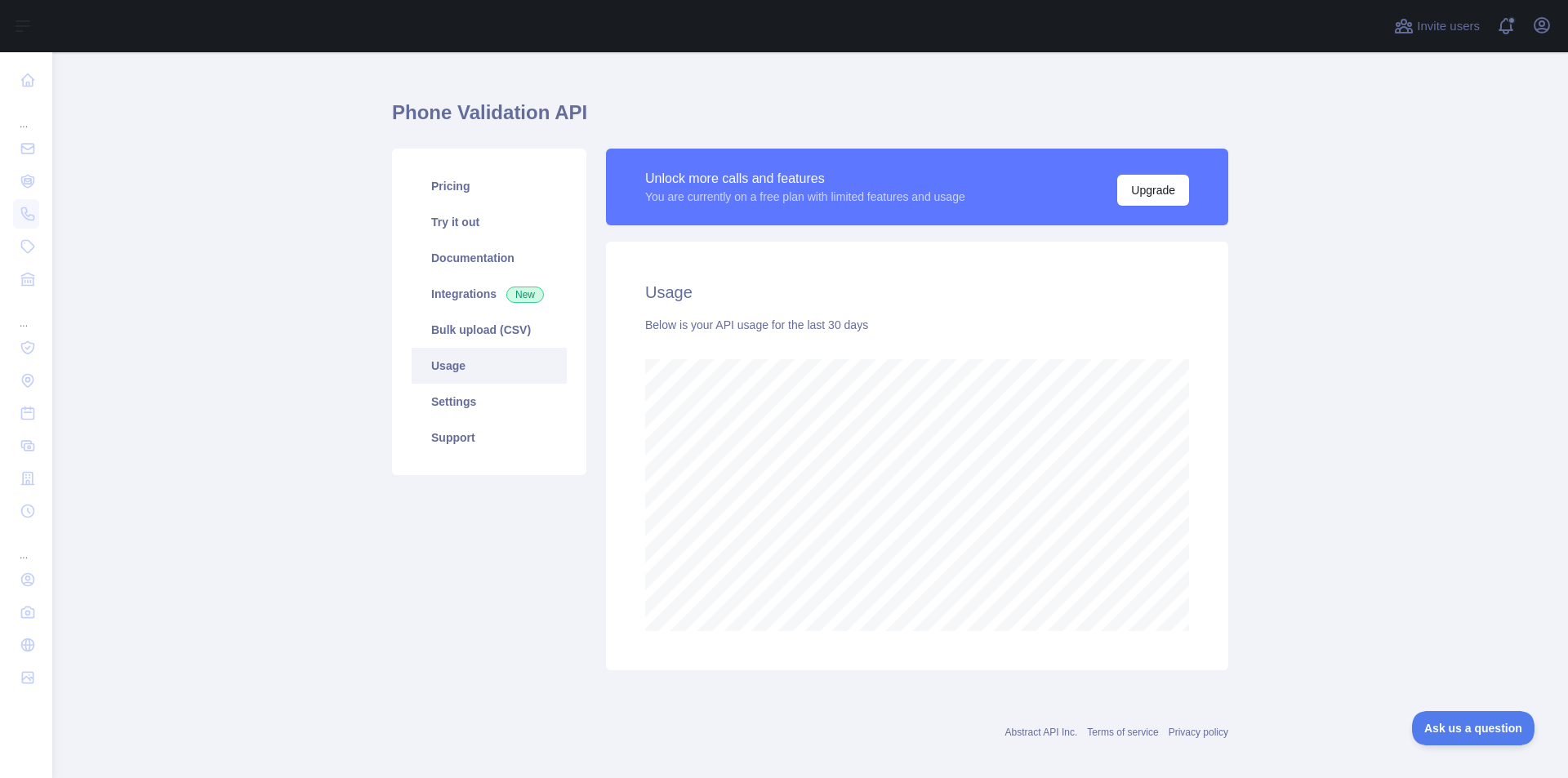
scroll to position [38, 0]
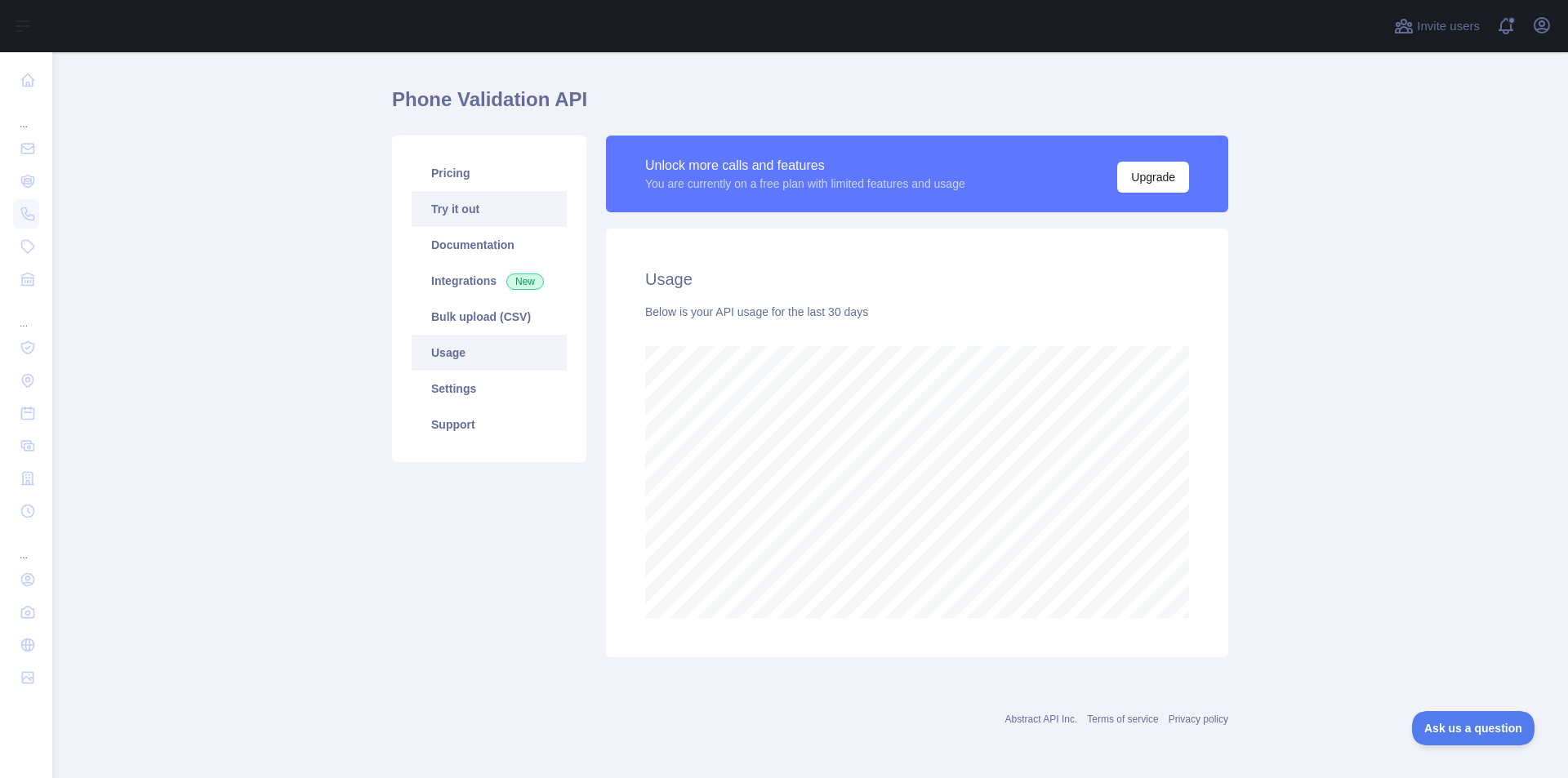
click at [498, 213] on link "Try it out" at bounding box center [489, 209] width 156 height 36
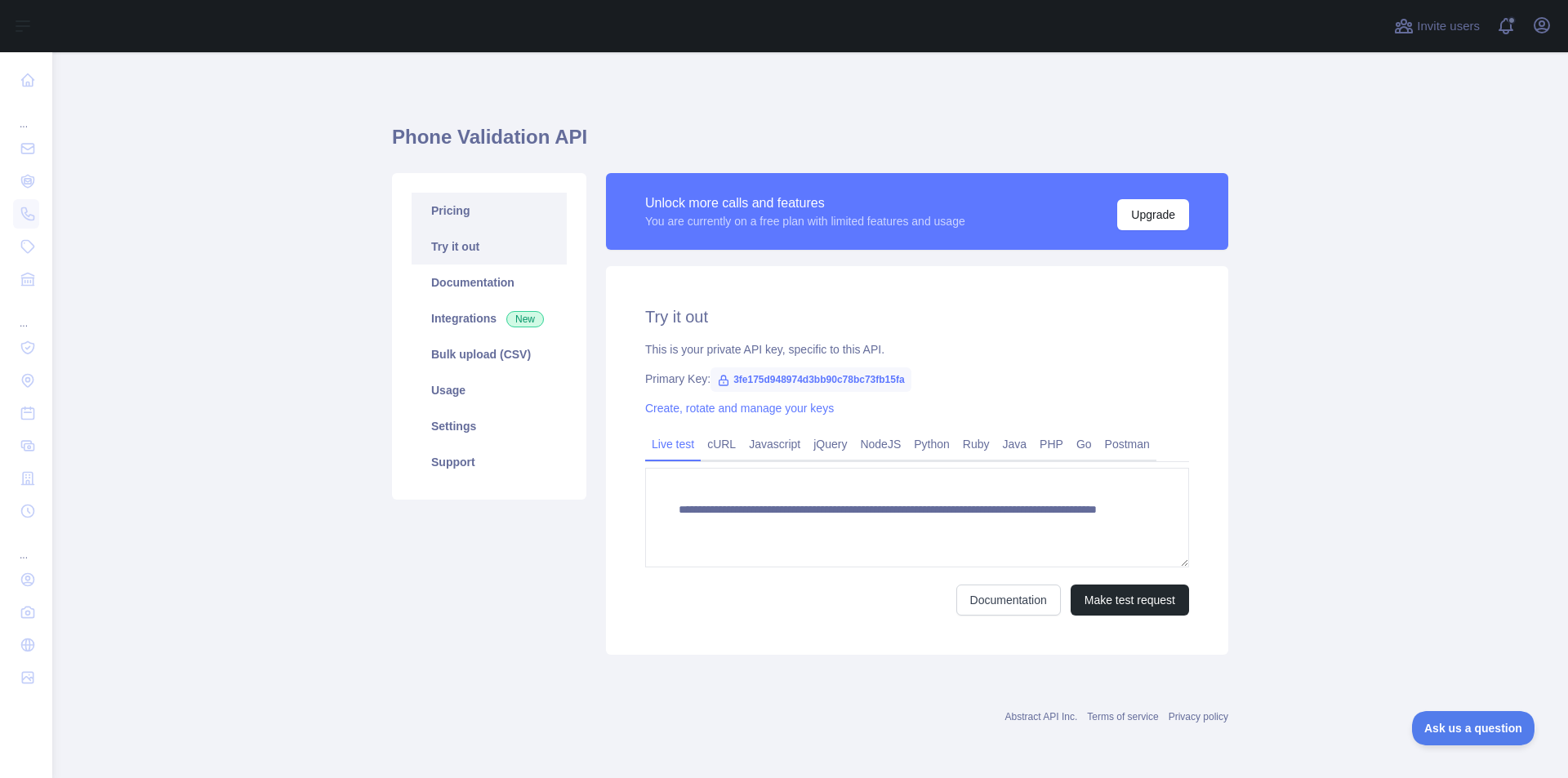
click at [487, 213] on link "Pricing" at bounding box center [489, 210] width 156 height 36
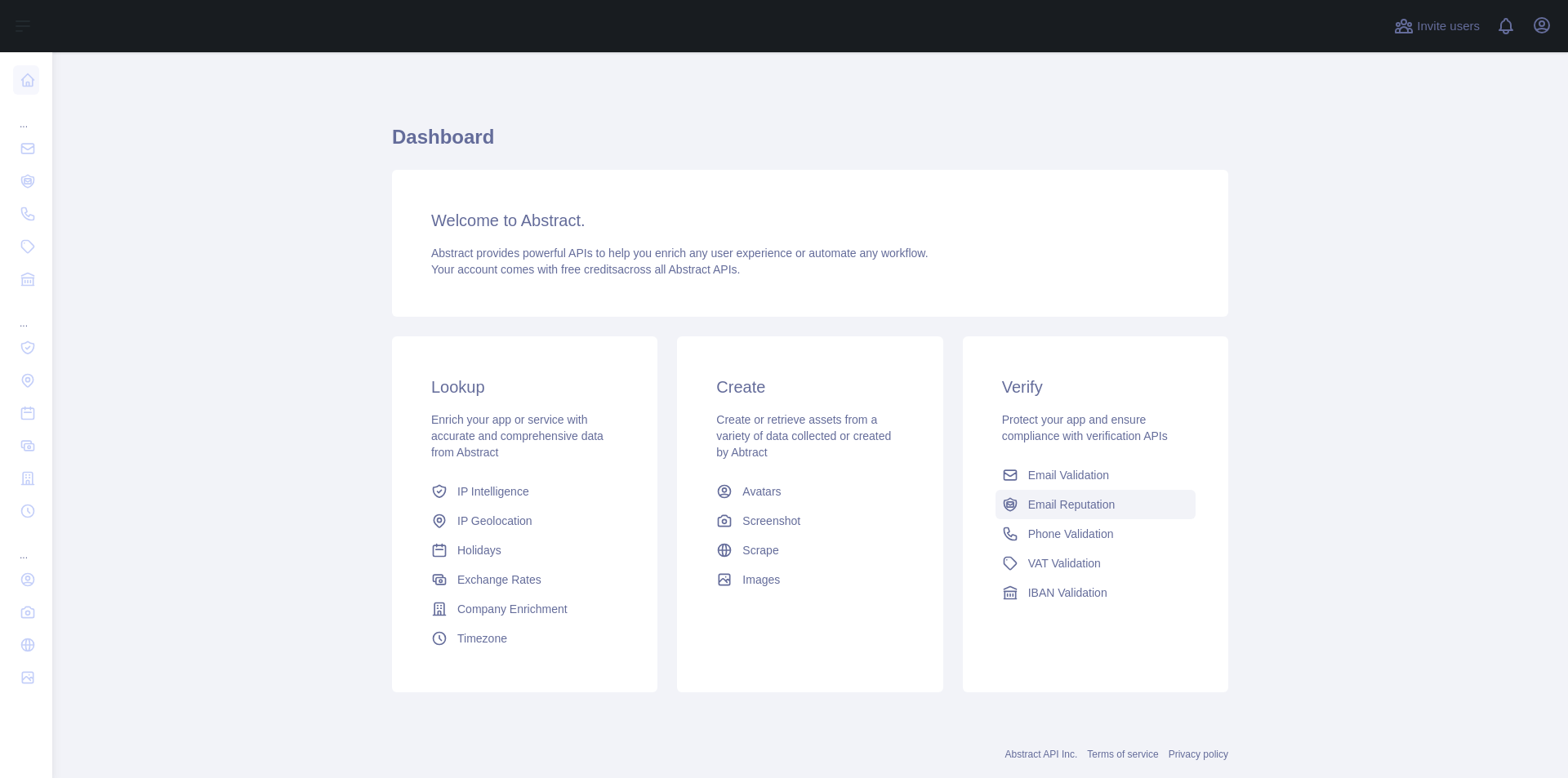
click at [1079, 500] on span "Email Reputation" at bounding box center [1071, 504] width 87 height 16
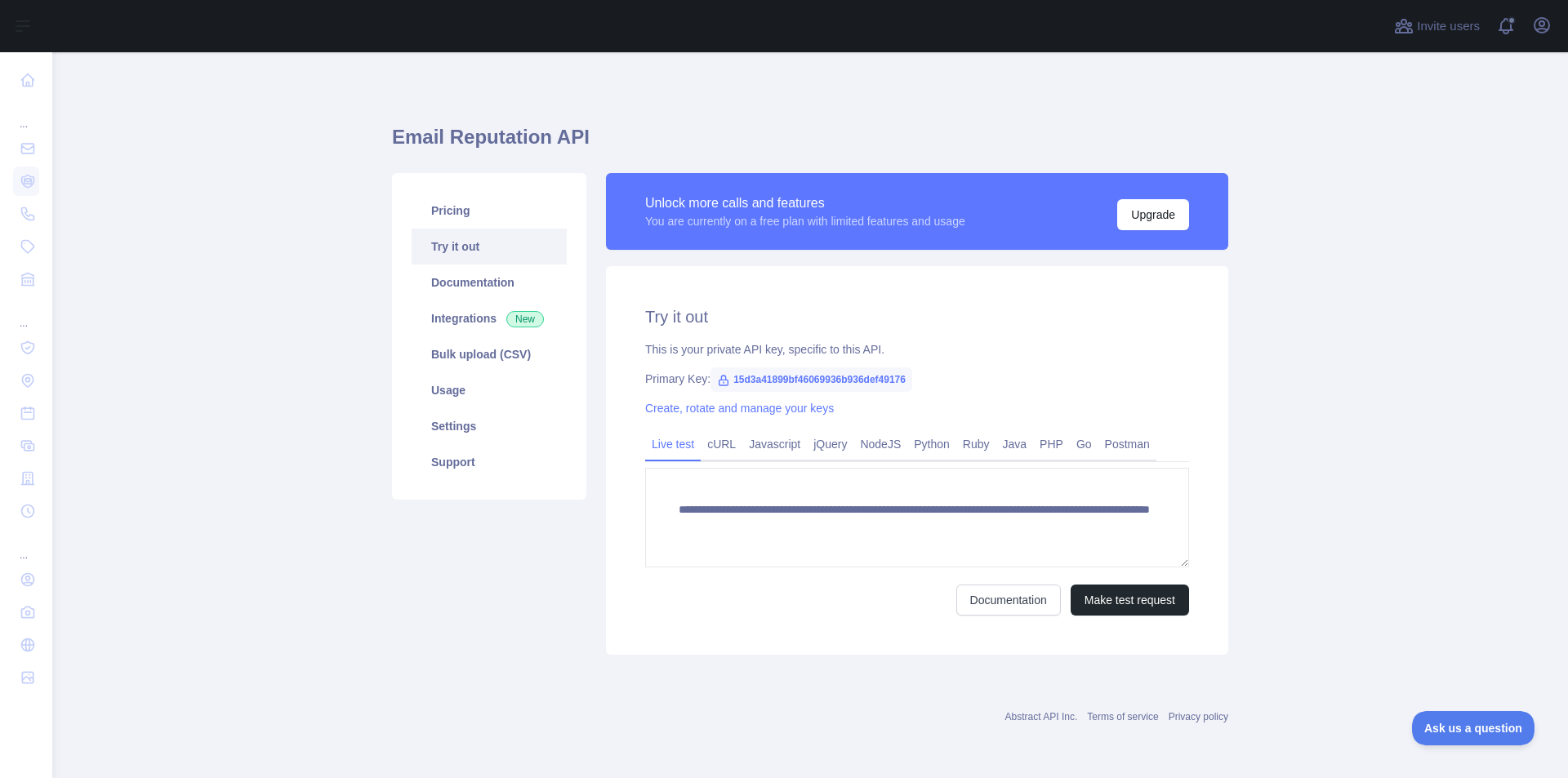
click at [484, 244] on link "Try it out" at bounding box center [489, 247] width 156 height 36
click at [485, 426] on link "Settings" at bounding box center [489, 426] width 156 height 36
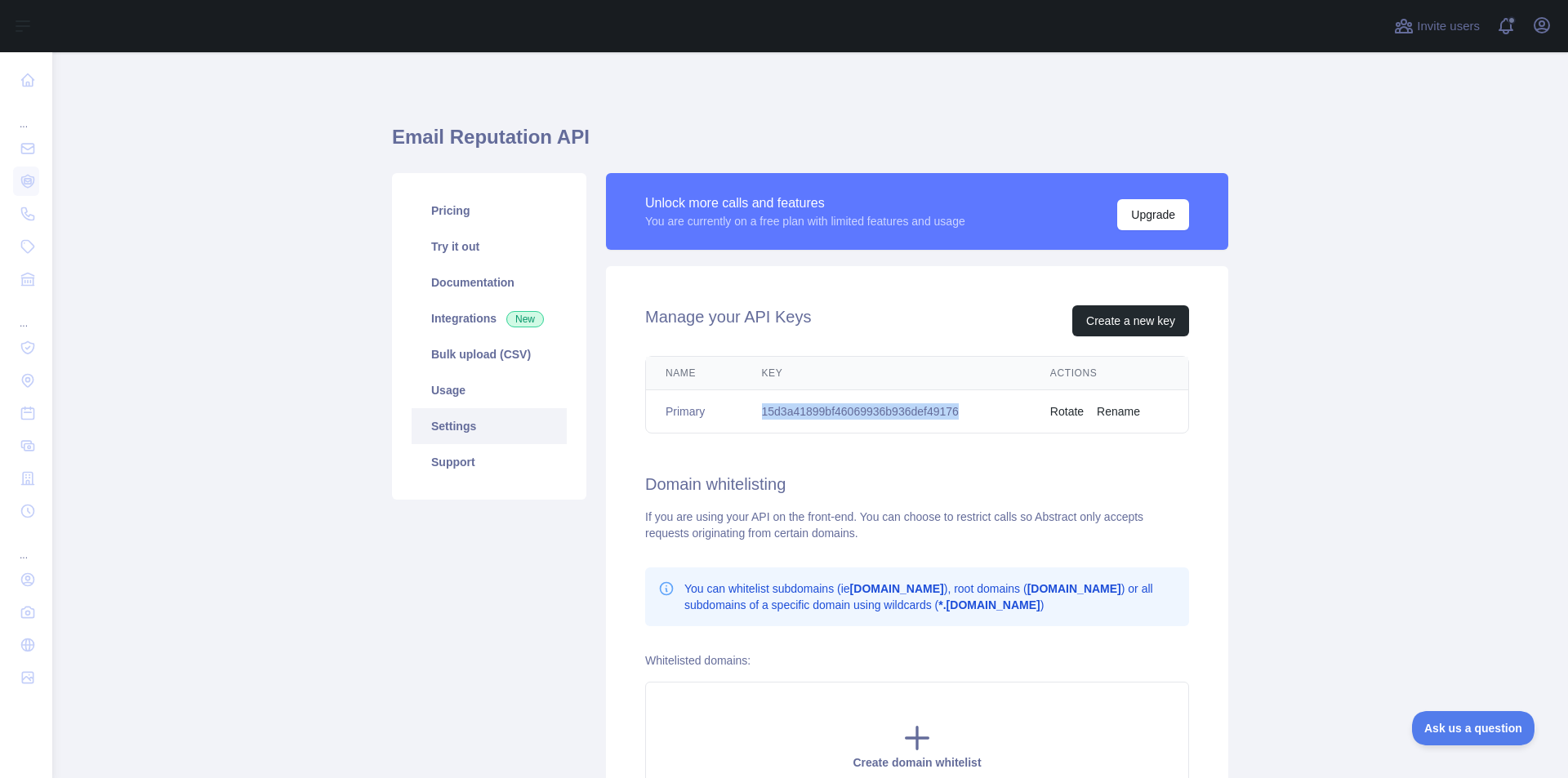
drag, startPoint x: 756, startPoint y: 411, endPoint x: 966, endPoint y: 403, distance: 210.2
click at [965, 403] on td "15d3a41899bf46069936b936def49176" at bounding box center [886, 412] width 288 height 44
click at [485, 252] on link "Try it out" at bounding box center [489, 247] width 156 height 36
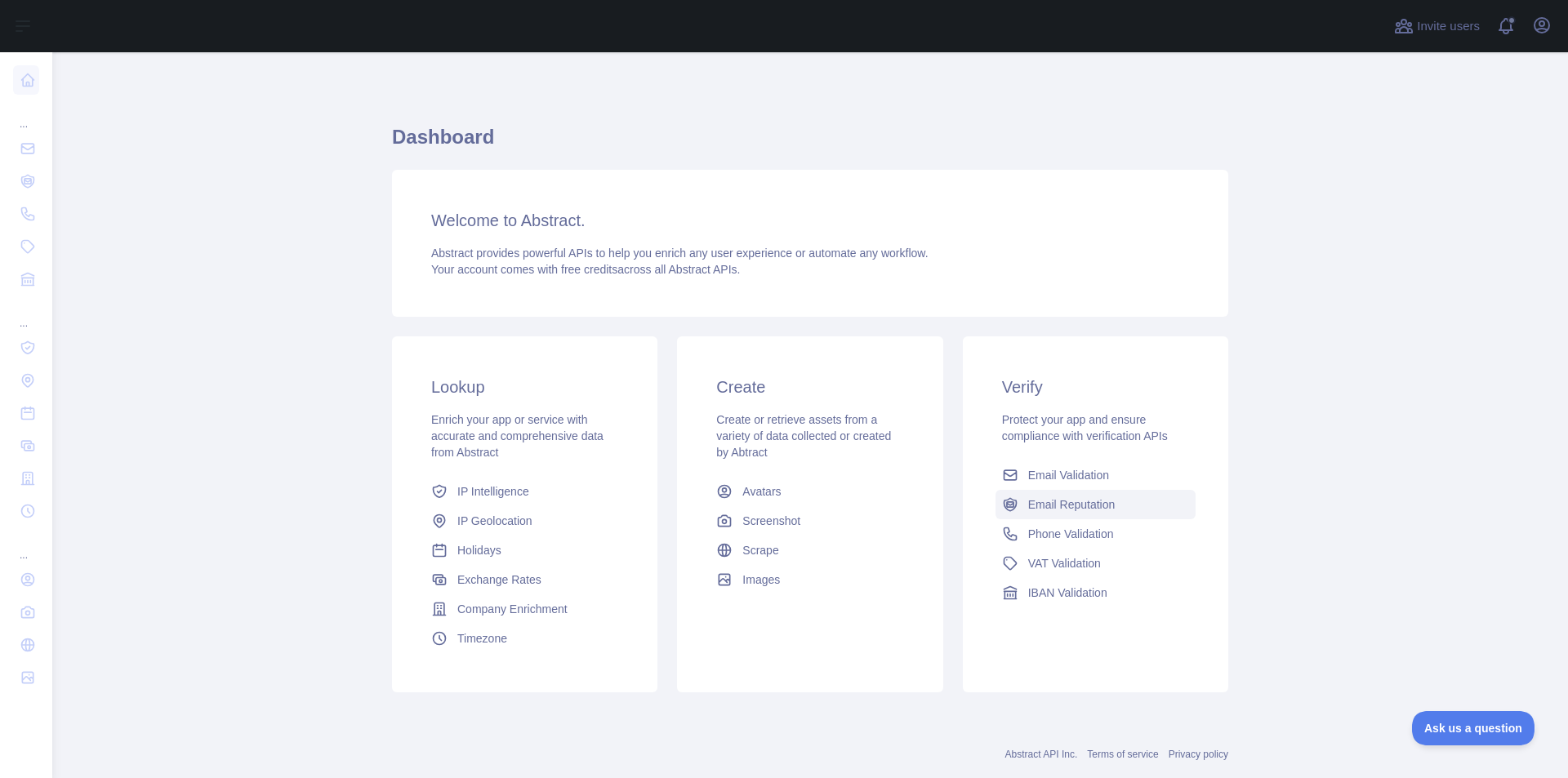
click at [1098, 506] on span "Email Reputation" at bounding box center [1071, 504] width 87 height 16
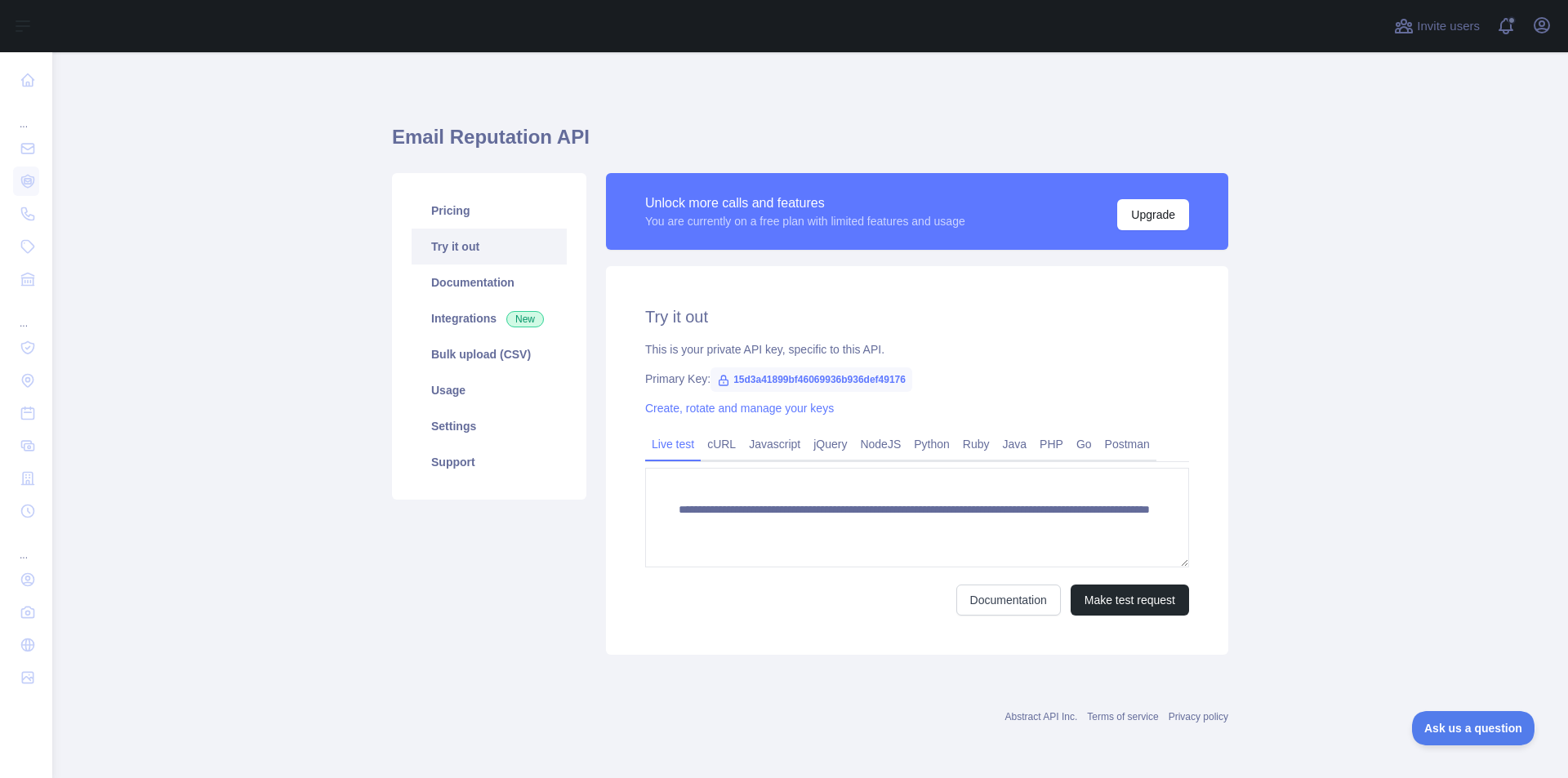
type textarea "**********"
click at [1179, 211] on button "Upgrade" at bounding box center [1153, 214] width 72 height 31
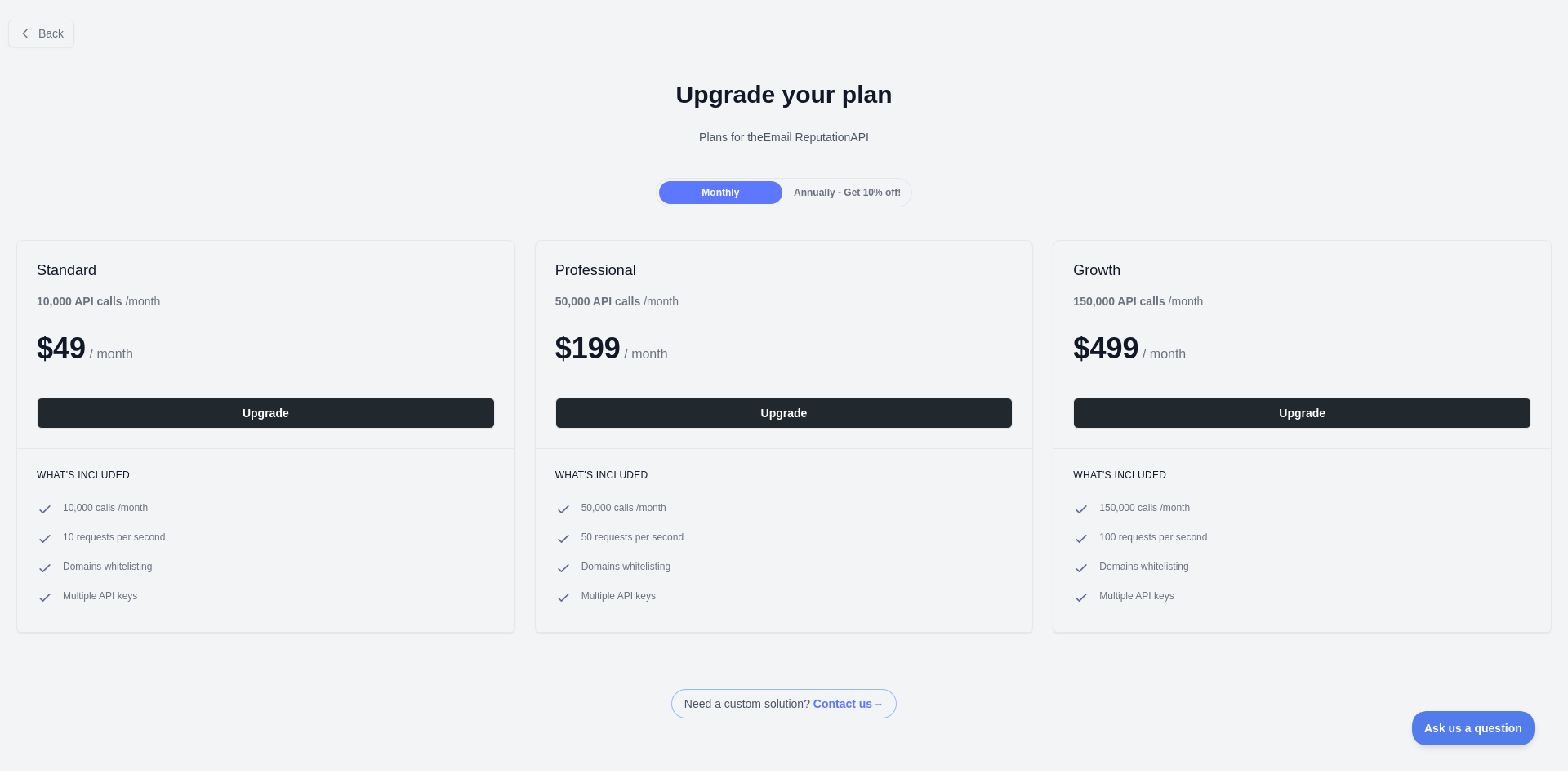
click at [795, 198] on span "Annually - Get 10% off!" at bounding box center [847, 193] width 107 height 12
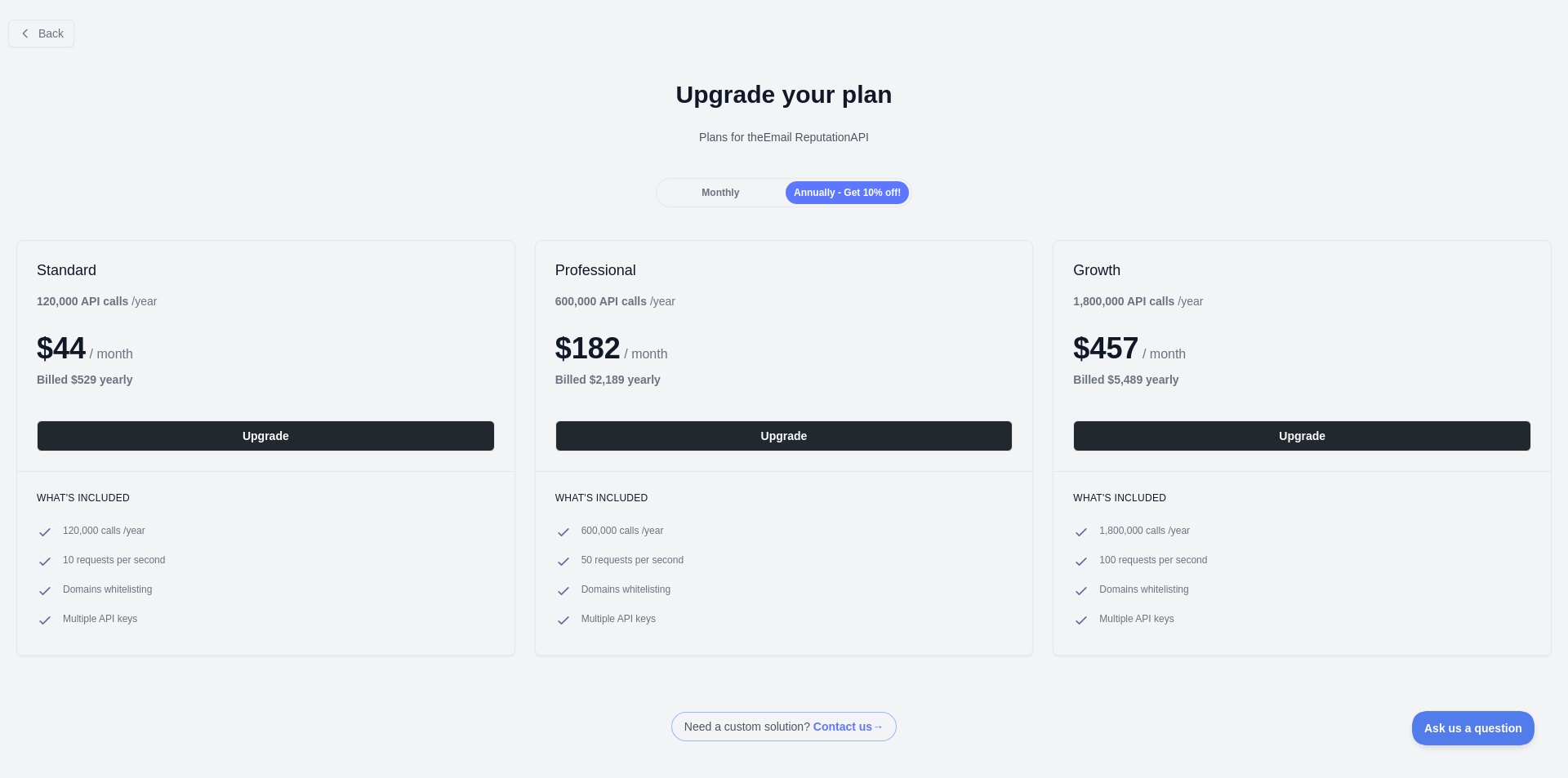
click at [740, 196] on div "Monthly" at bounding box center [721, 192] width 123 height 23
